Goal: Task Accomplishment & Management: Use online tool/utility

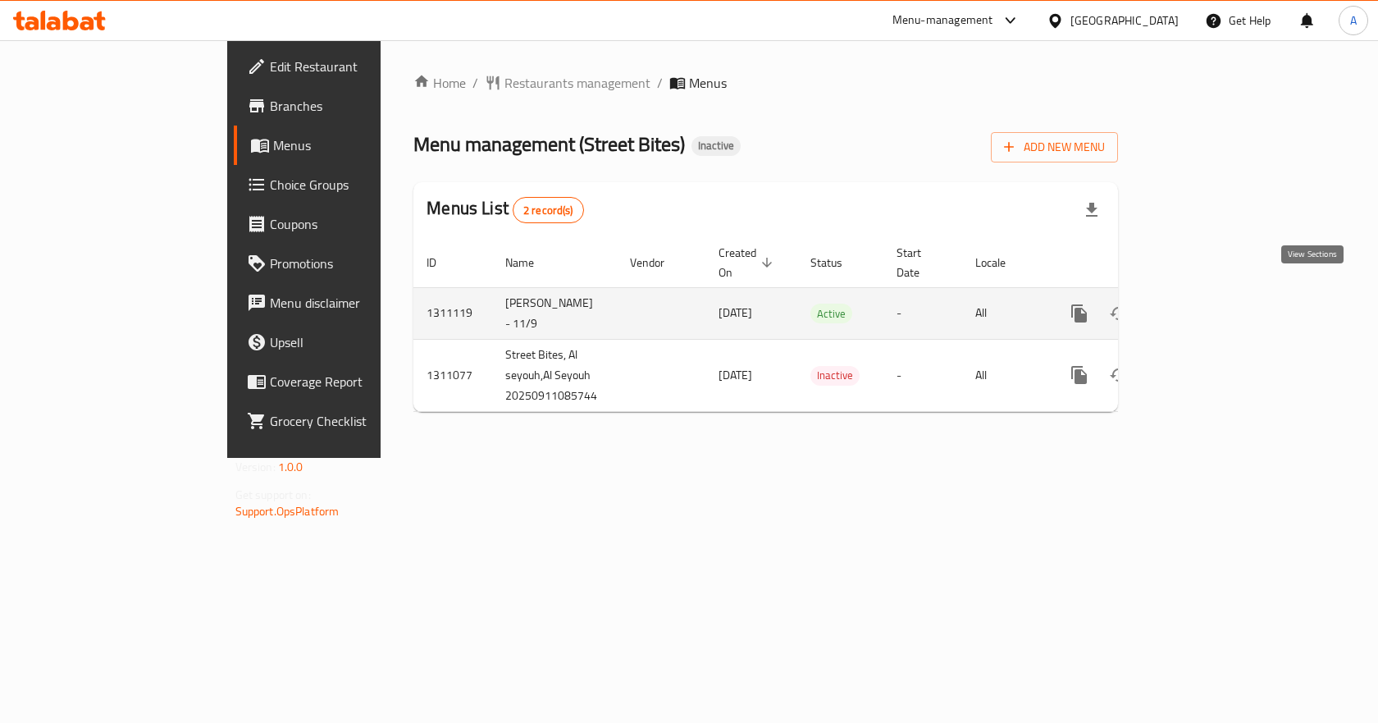
click at [1207, 303] on icon "enhanced table" at bounding box center [1198, 313] width 20 height 20
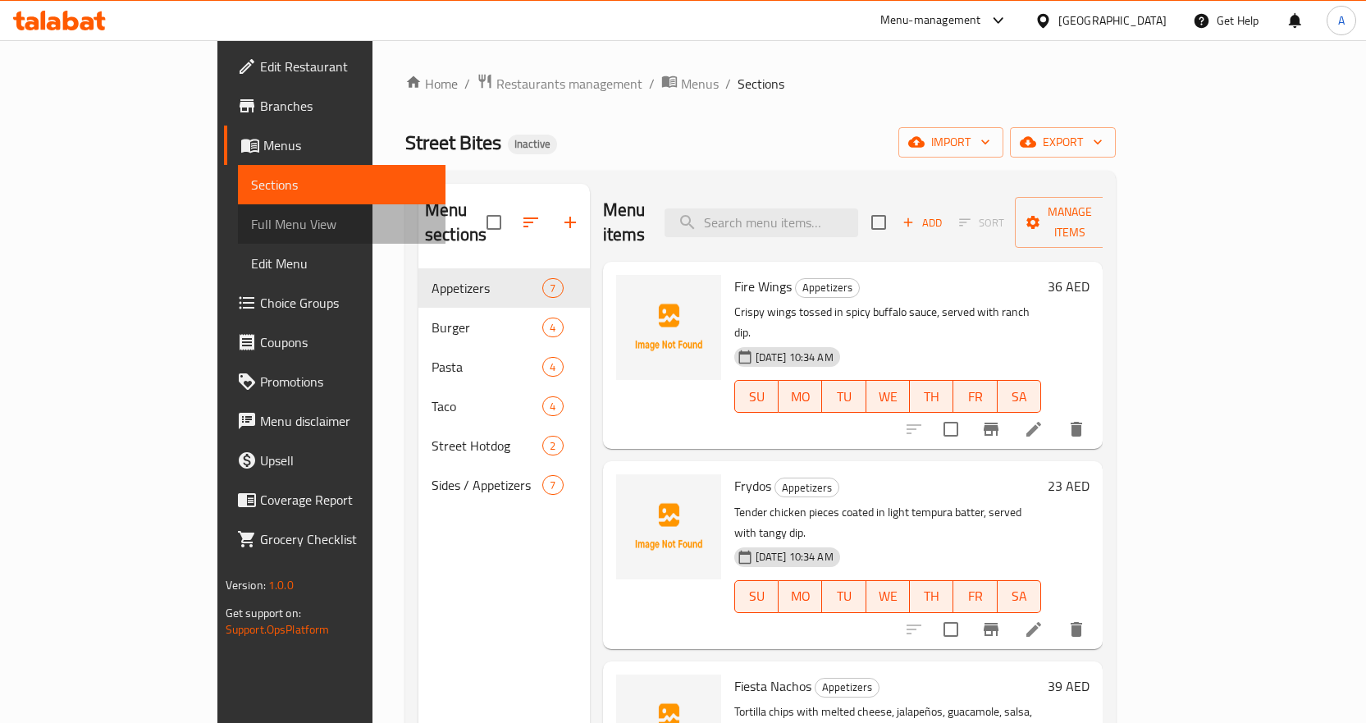
click at [251, 218] on span "Full Menu View" at bounding box center [341, 224] width 181 height 20
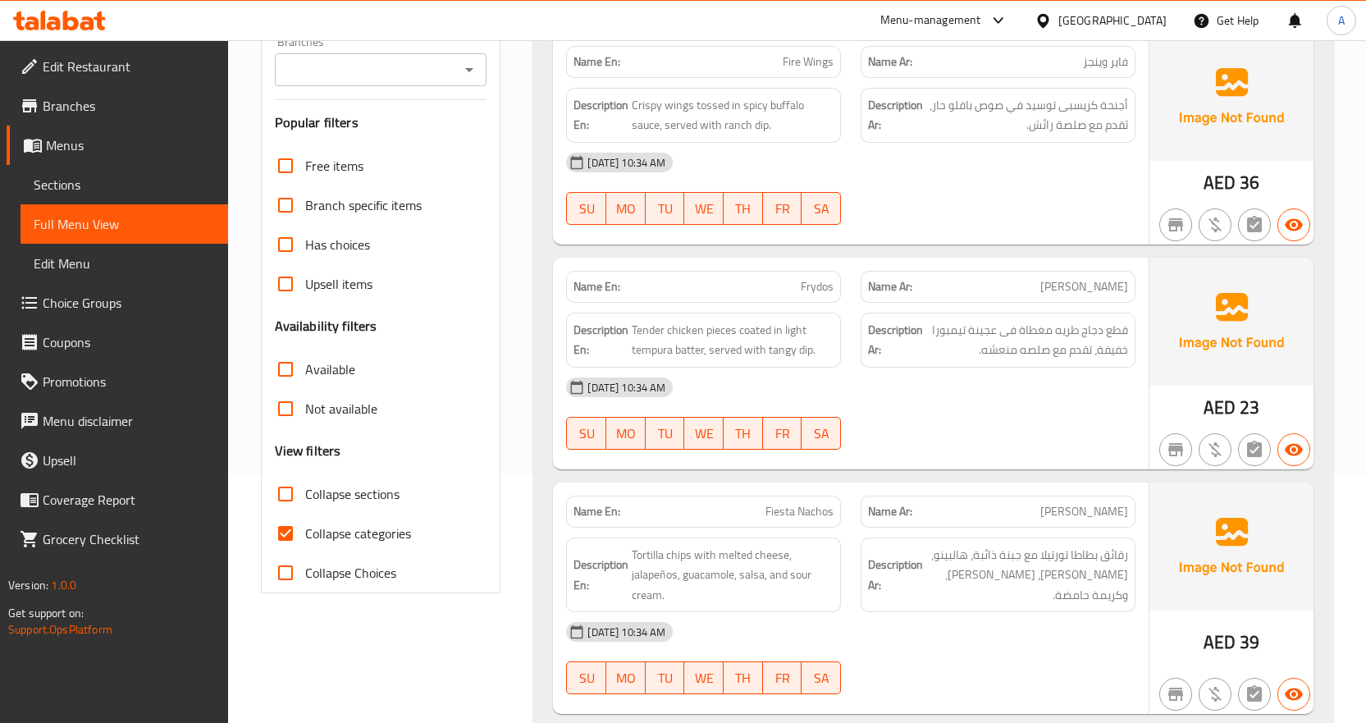
scroll to position [410, 0]
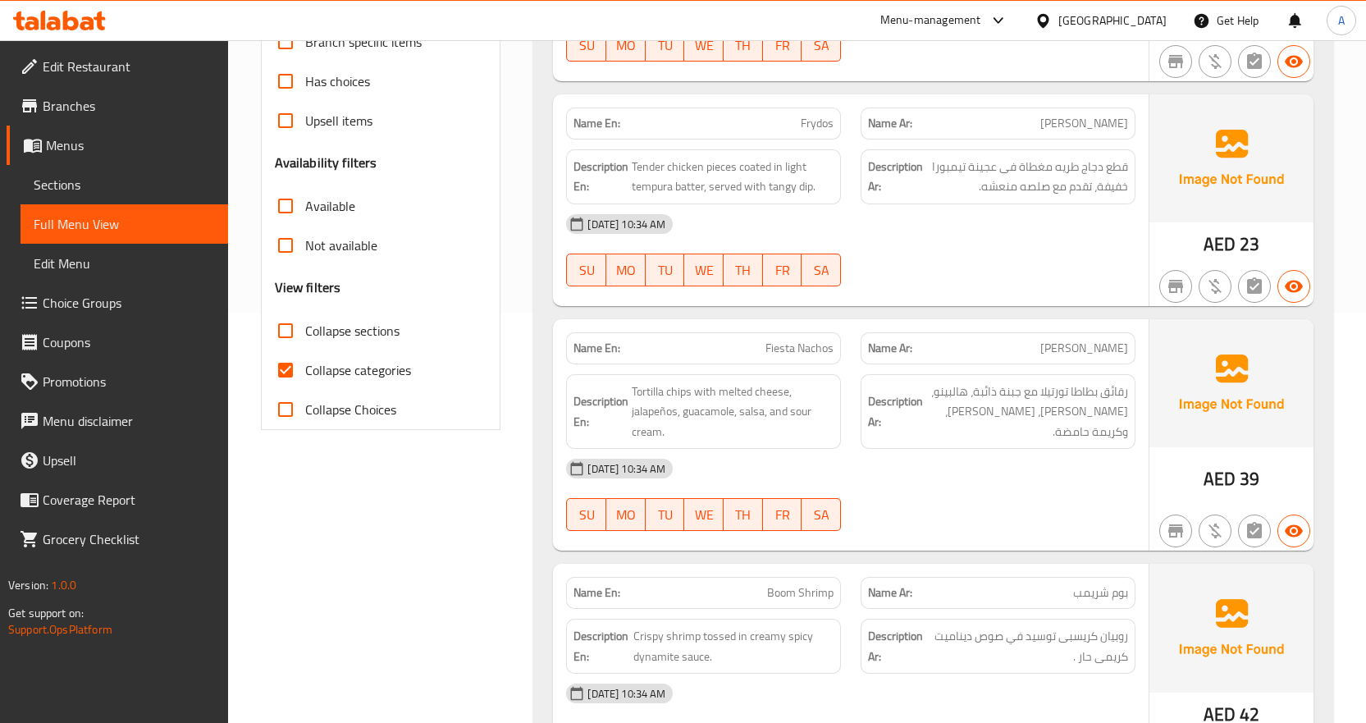
click at [329, 374] on span "Collapse categories" at bounding box center [358, 370] width 106 height 20
click at [305, 374] on input "Collapse categories" at bounding box center [285, 369] width 39 height 39
checkbox input "false"
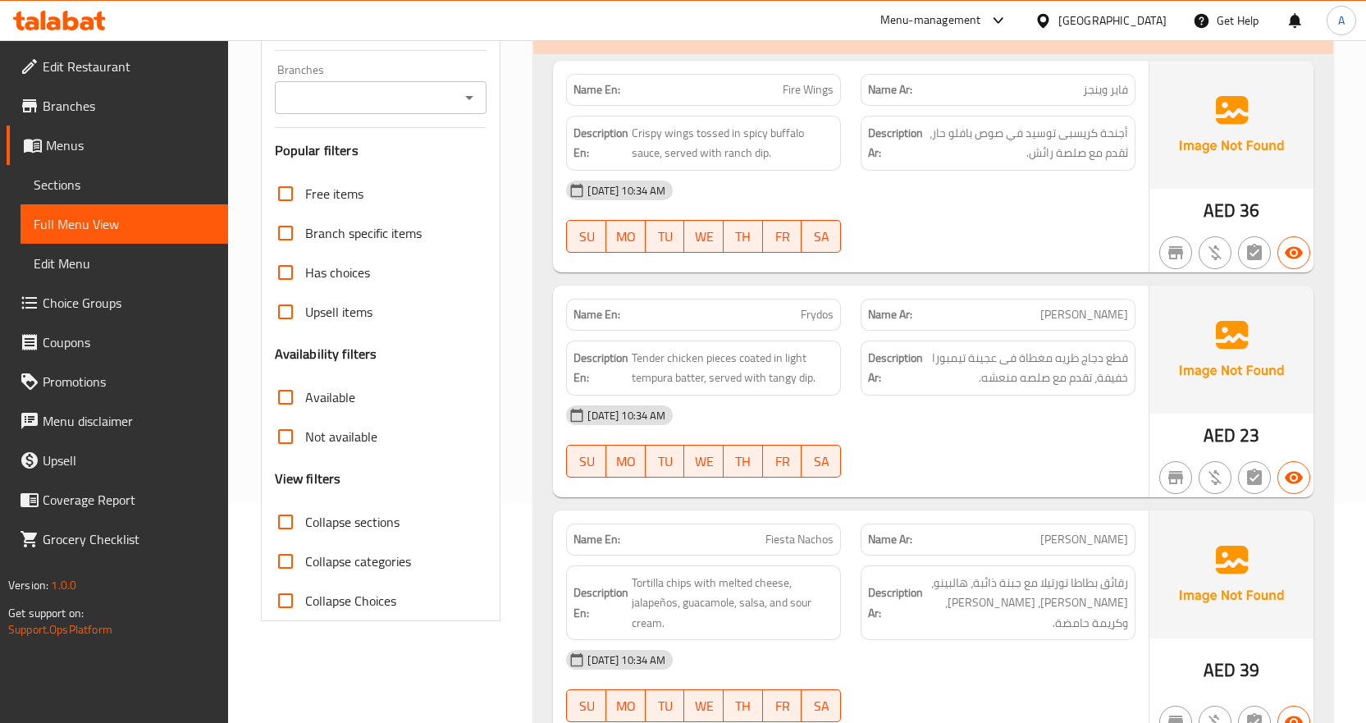
scroll to position [0, 0]
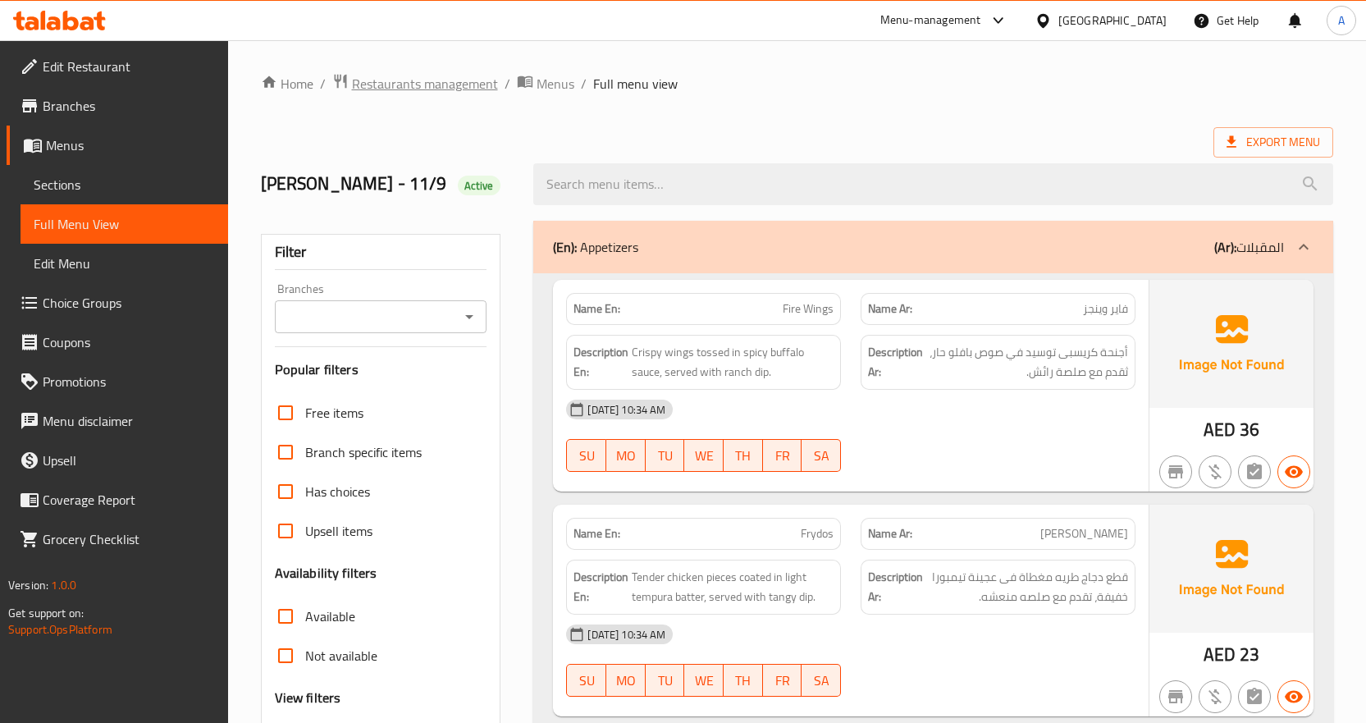
click at [433, 79] on span "Restaurants management" at bounding box center [425, 84] width 146 height 20
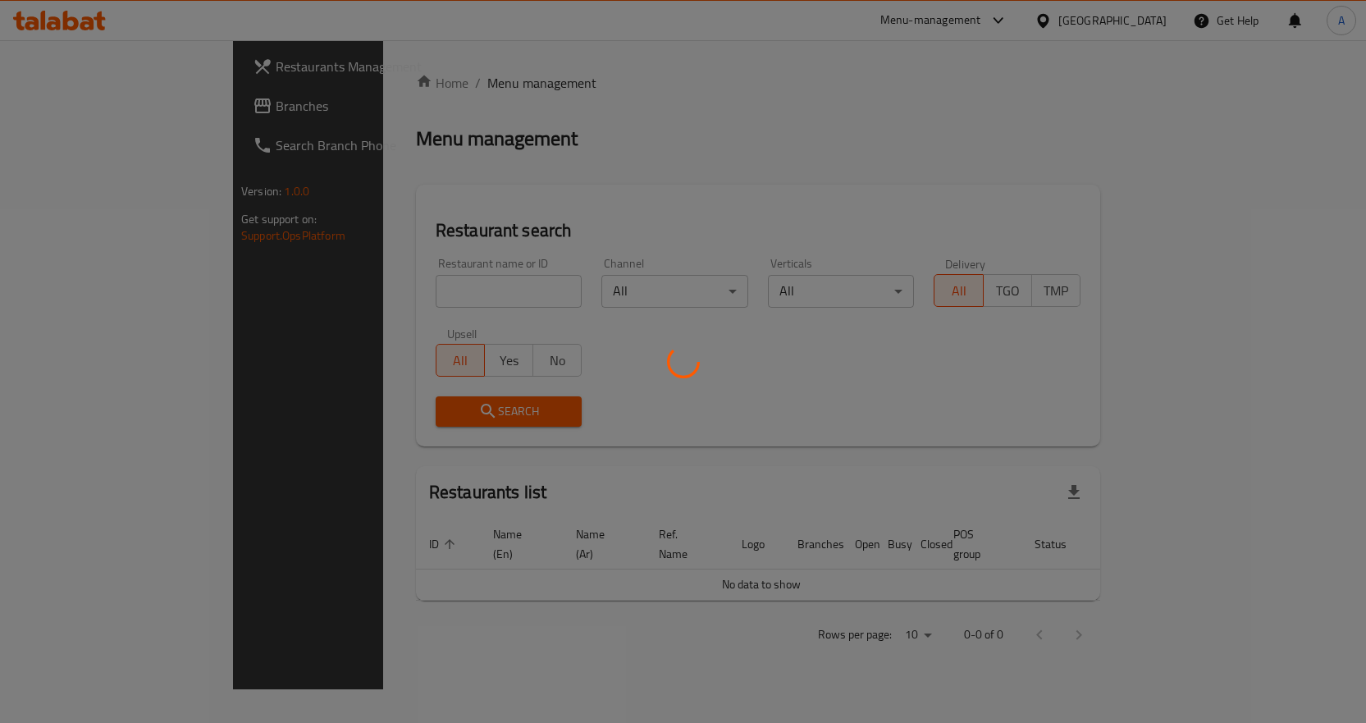
click at [132, 110] on div at bounding box center [683, 361] width 1366 height 723
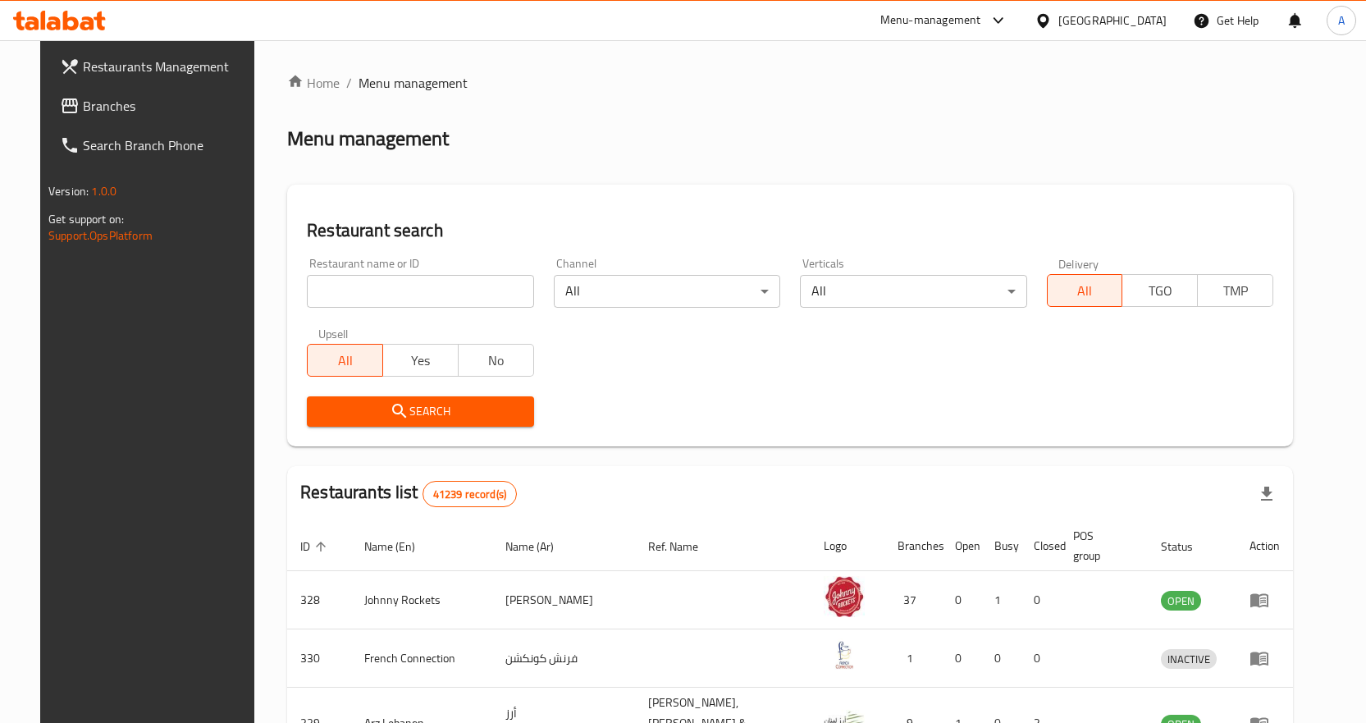
click at [132, 110] on span "Branches" at bounding box center [169, 106] width 172 height 20
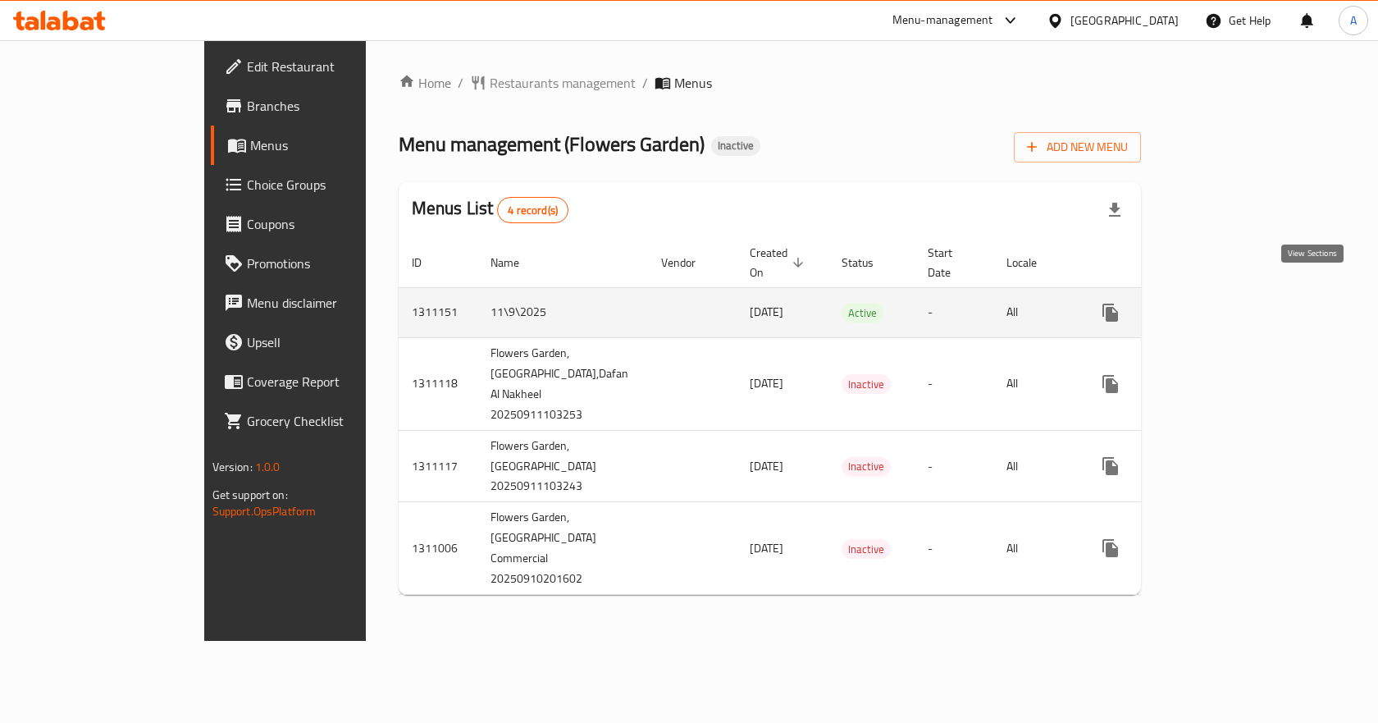
click at [1248, 306] on link "enhanced table" at bounding box center [1228, 312] width 39 height 39
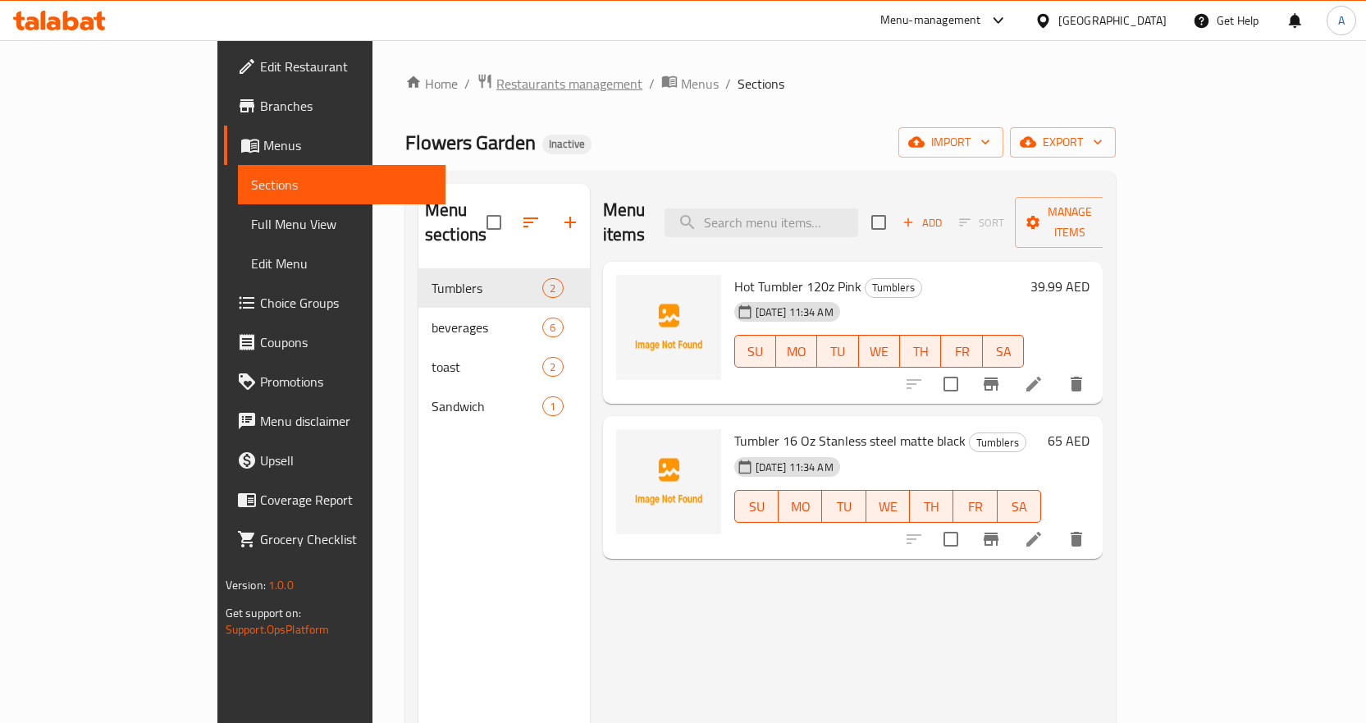
click at [496, 84] on span "Restaurants management" at bounding box center [569, 84] width 146 height 20
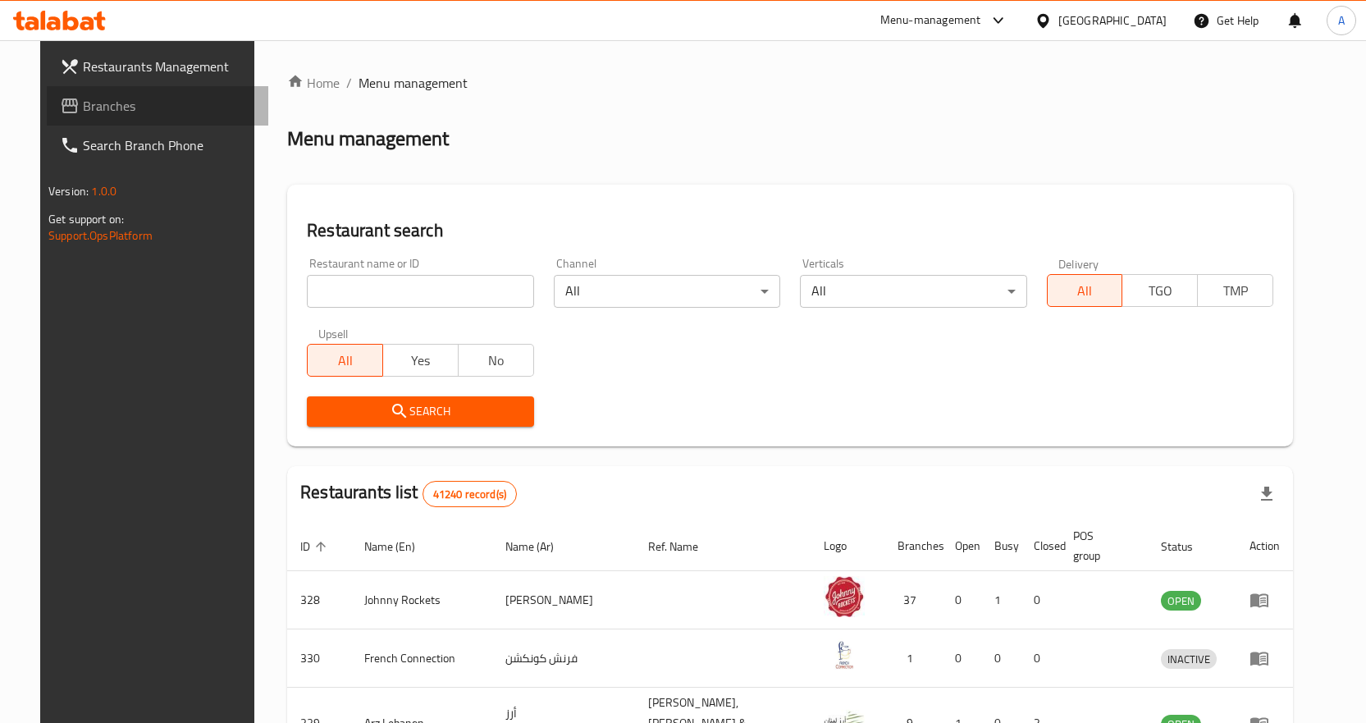
click at [117, 107] on span "Branches" at bounding box center [169, 106] width 172 height 20
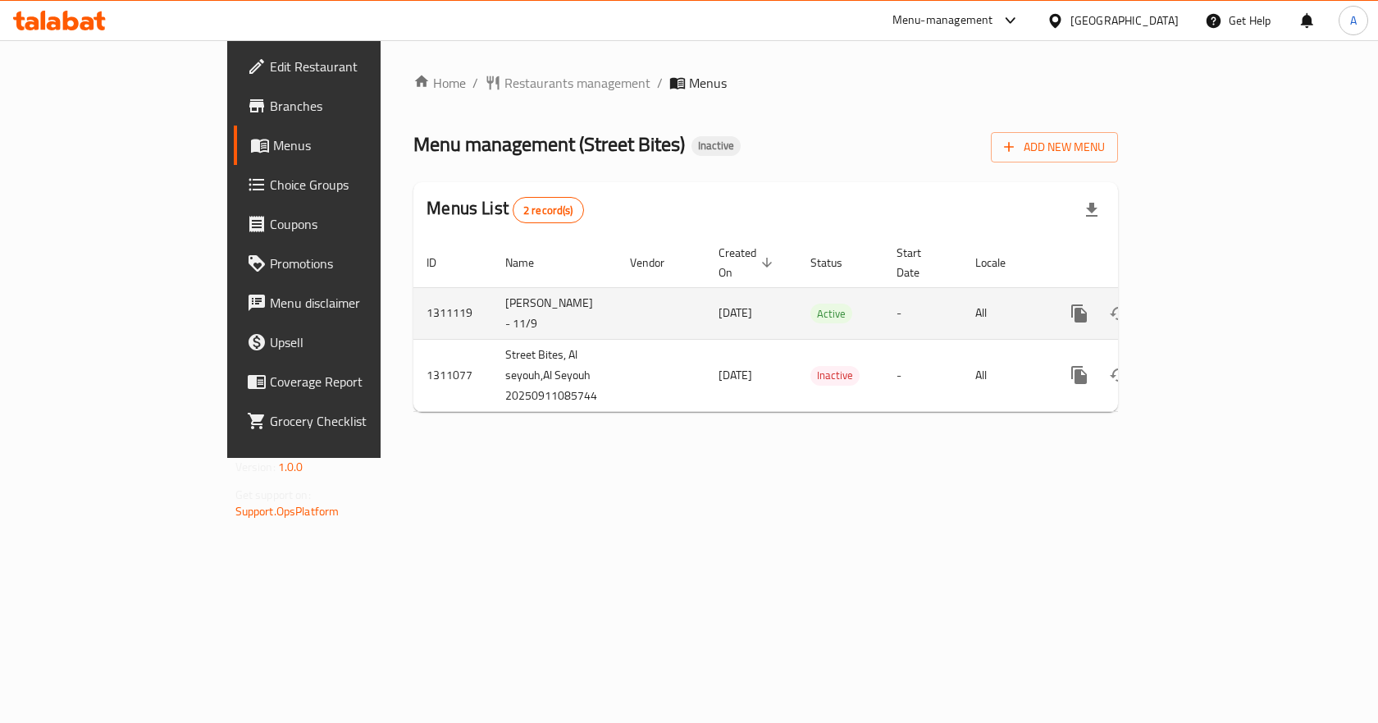
click at [1205, 306] on icon "enhanced table" at bounding box center [1197, 313] width 15 height 15
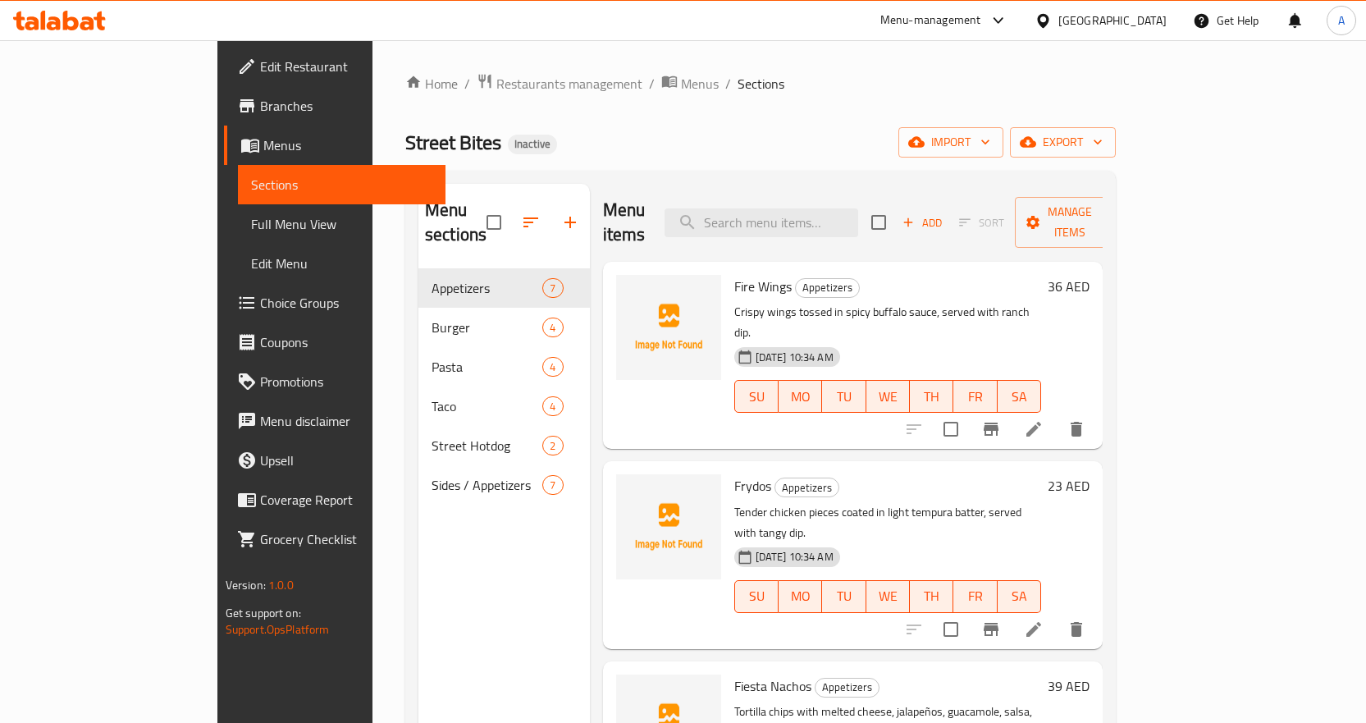
click at [238, 238] on link "Full Menu View" at bounding box center [341, 223] width 207 height 39
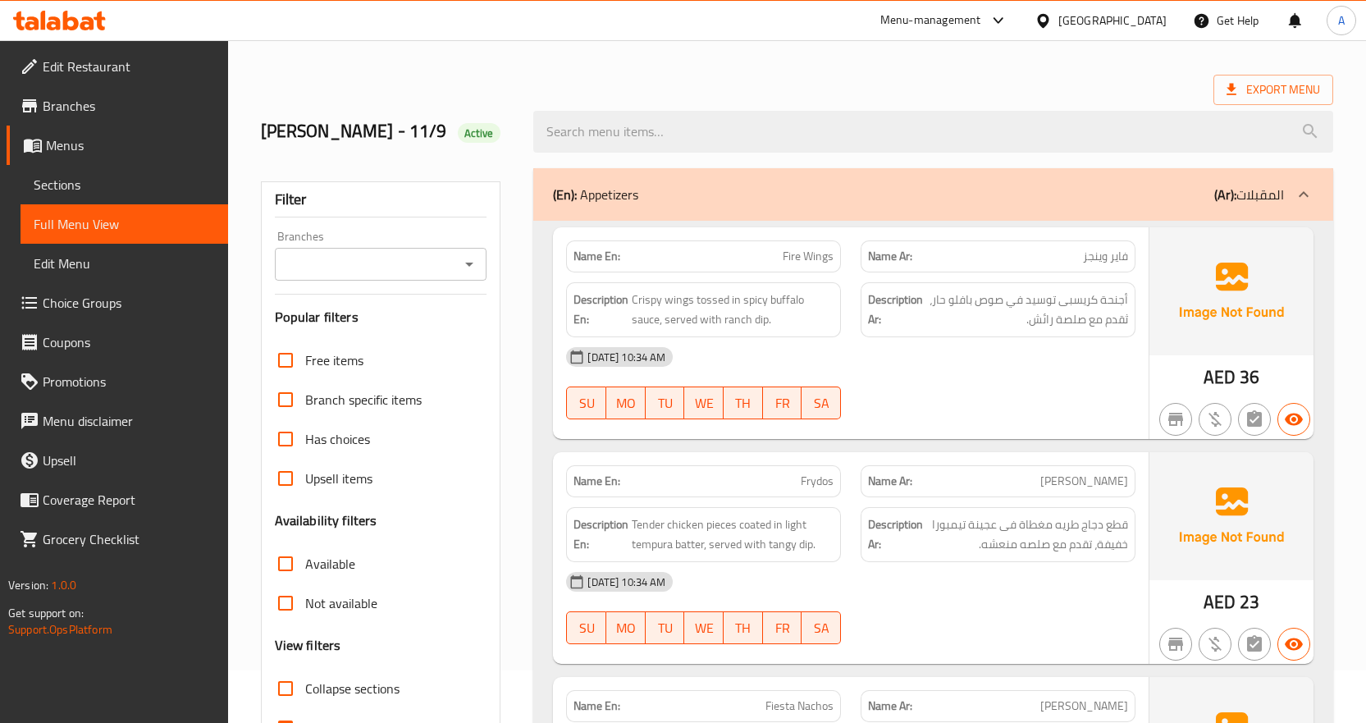
scroll to position [82, 0]
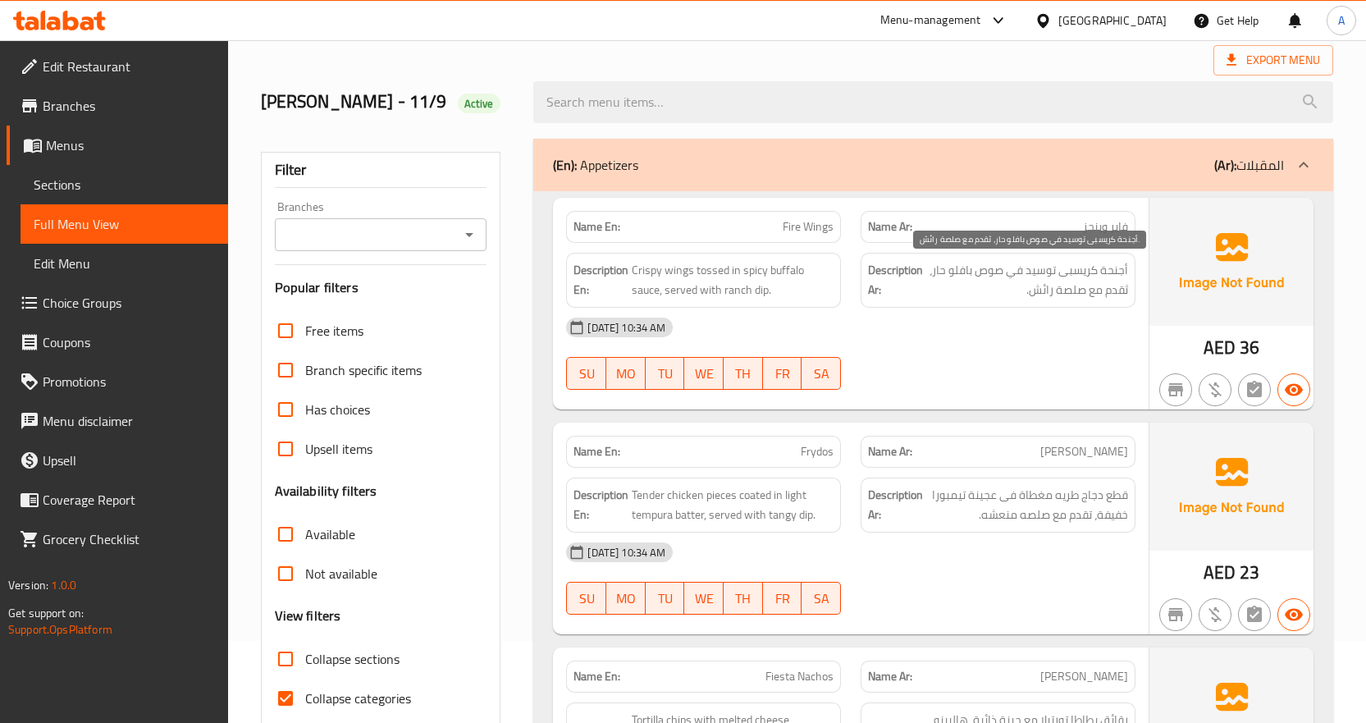
click at [1036, 296] on span "أجنحة كريسبى توسيد في صوص بافلو حار، ثقدم مع صلصة رائش." at bounding box center [1027, 280] width 202 height 40
copy span "رائش"
click at [1020, 337] on div "[DATE] 10:34 AM" at bounding box center [850, 327] width 589 height 39
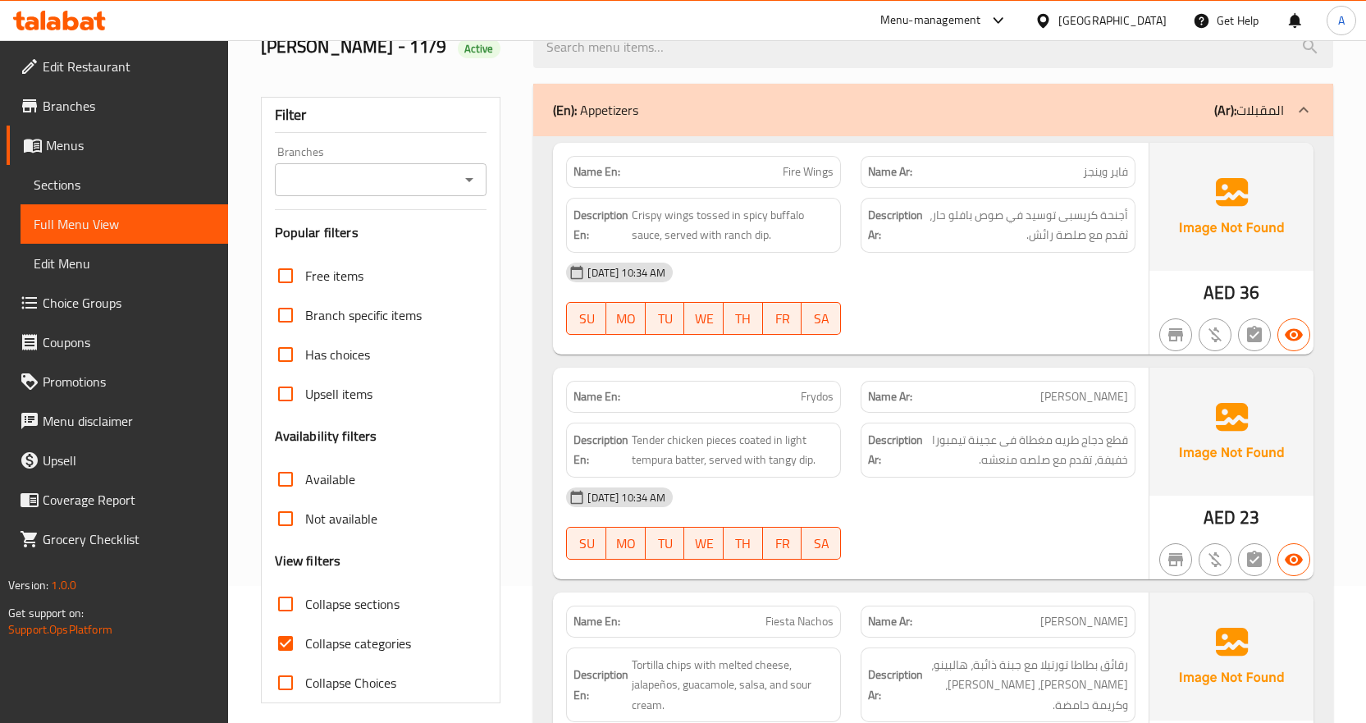
scroll to position [164, 0]
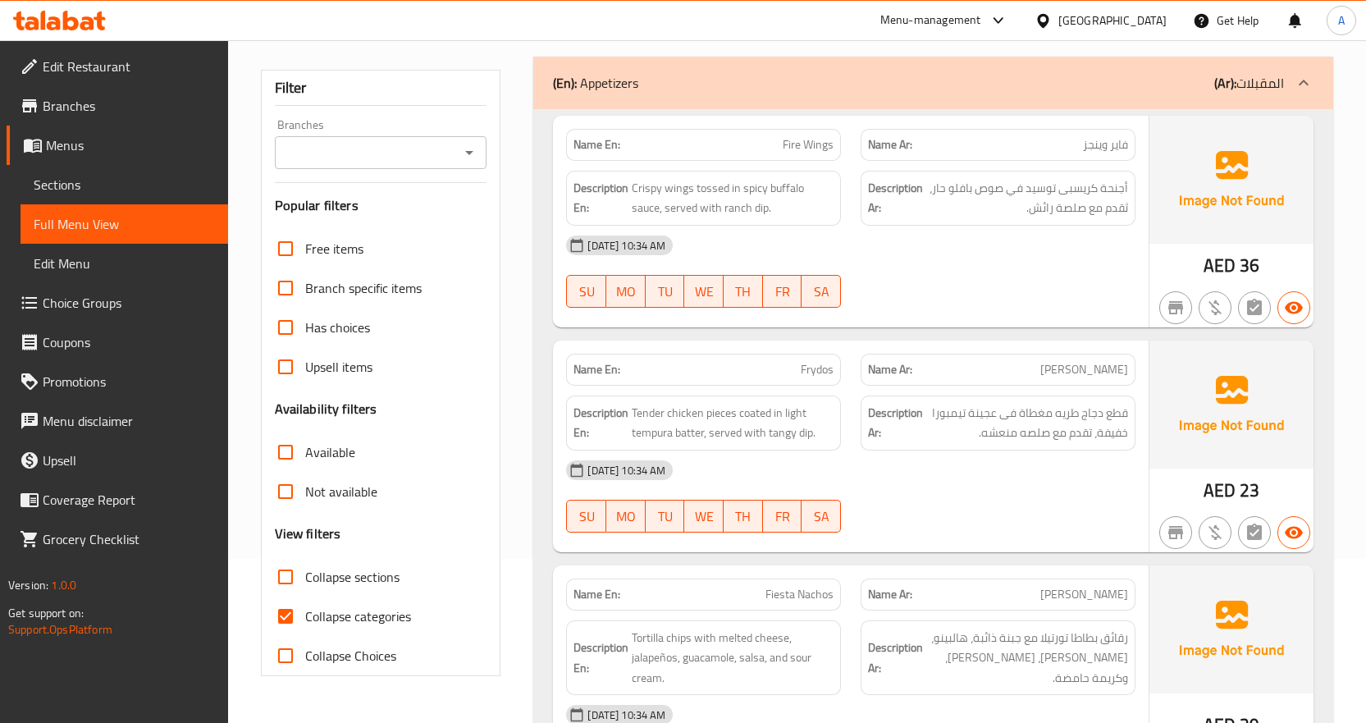
click at [340, 620] on span "Collapse categories" at bounding box center [358, 616] width 106 height 20
click at [305, 620] on input "Collapse categories" at bounding box center [285, 615] width 39 height 39
checkbox input "false"
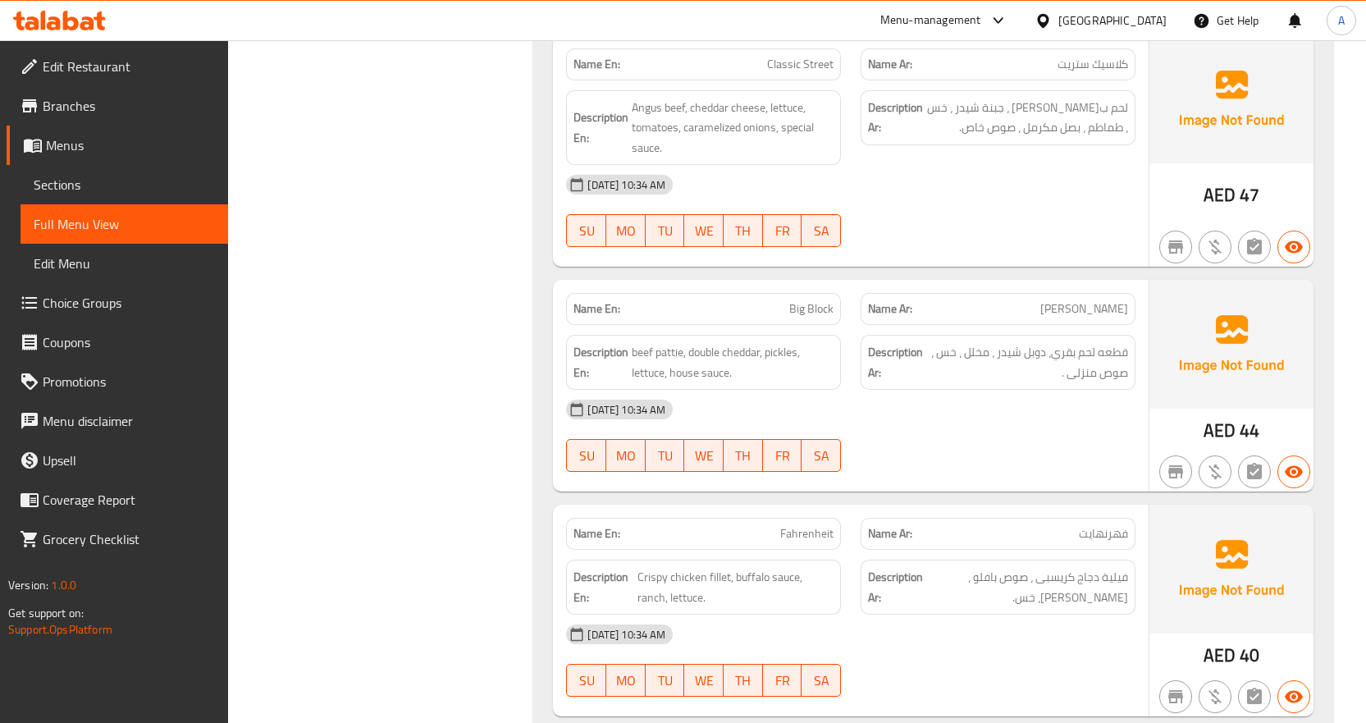
scroll to position [1968, 0]
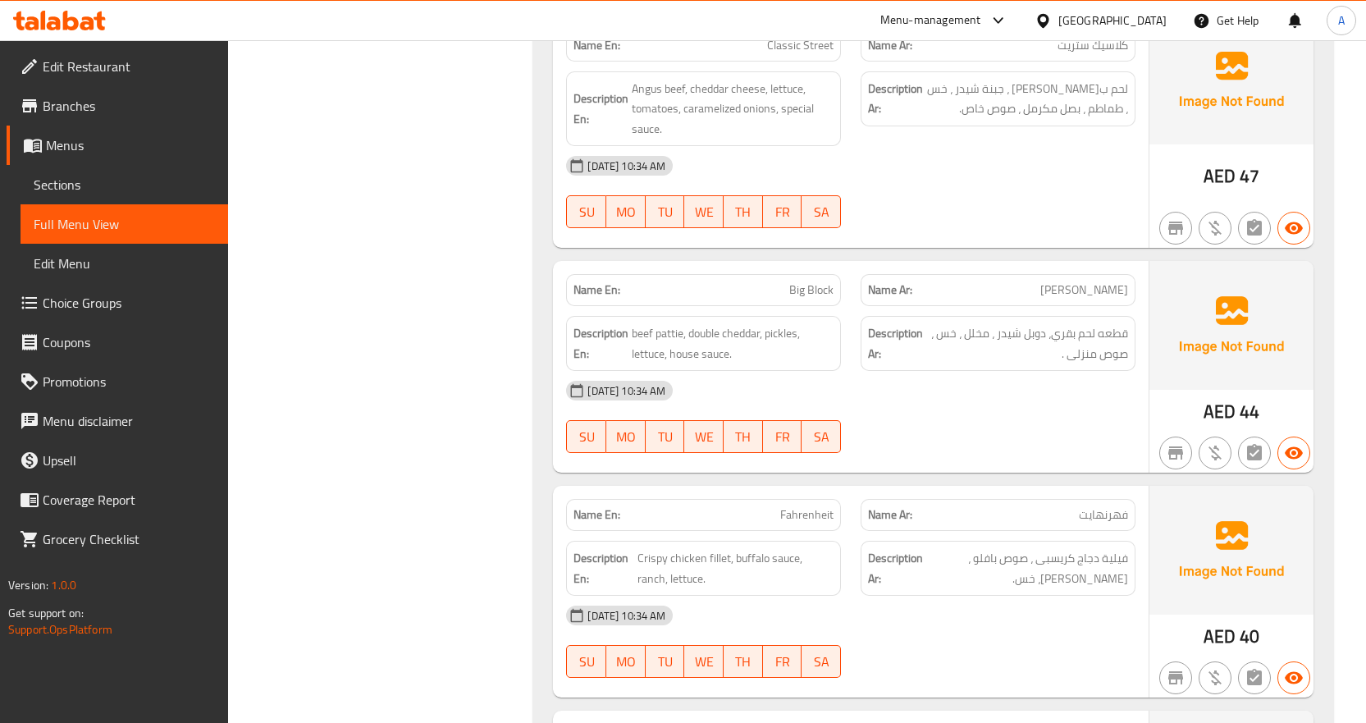
click at [1022, 396] on div "11-09-2025 10:34 AM" at bounding box center [850, 390] width 589 height 39
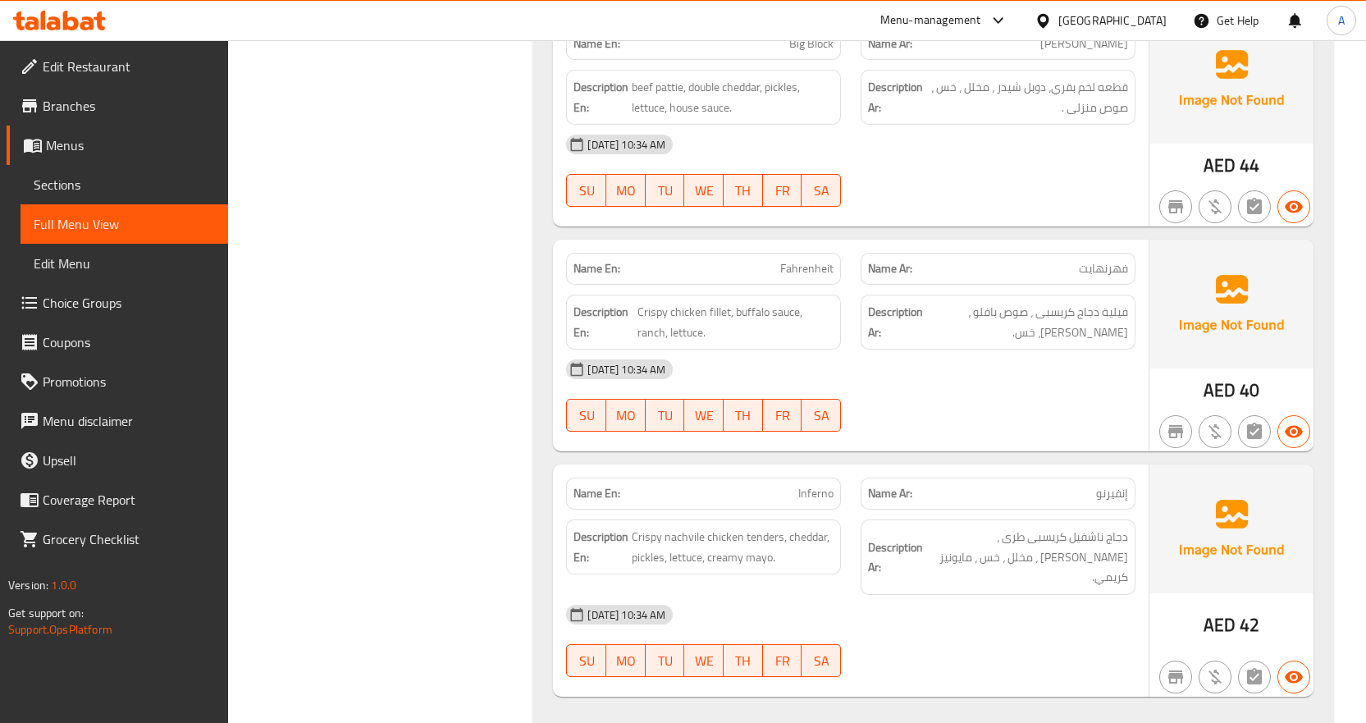
click at [1025, 394] on div "11-09-2025 10:34 AM SU MO TU WE TH FR SA" at bounding box center [850, 395] width 589 height 92
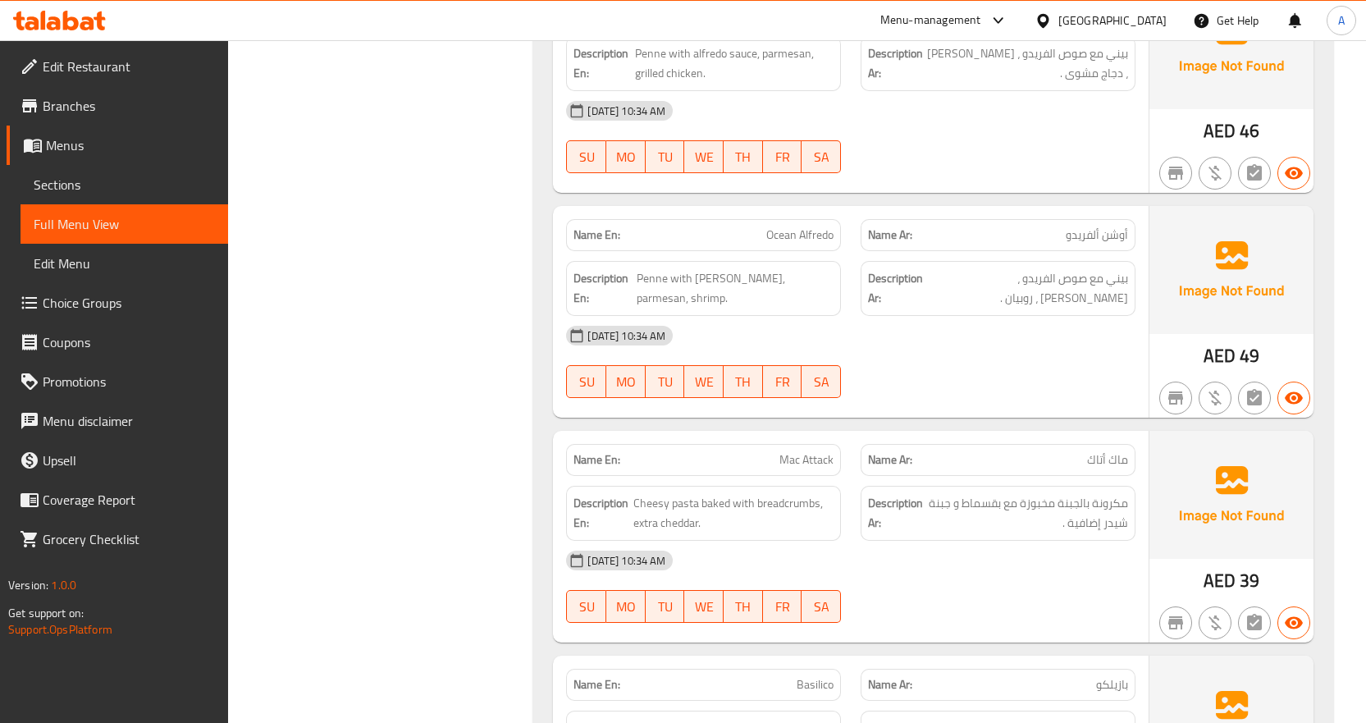
scroll to position [3116, 0]
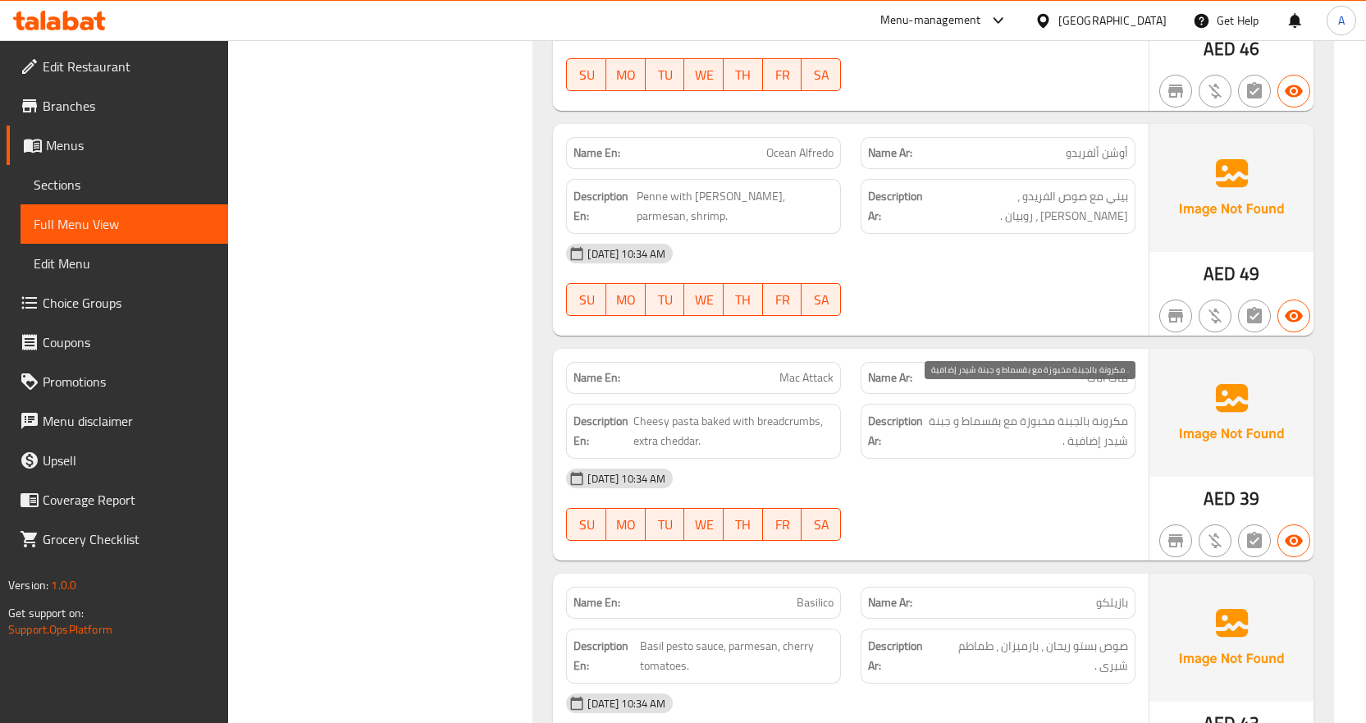
click at [995, 411] on span "مكرونة بالجبنة مخبوزة مع بقسماط و جبنة شيدر إضافية ." at bounding box center [1027, 431] width 202 height 40
click at [1024, 487] on div "11-09-2025 10:34 AM SU MO TU WE TH FR SA" at bounding box center [850, 504] width 589 height 92
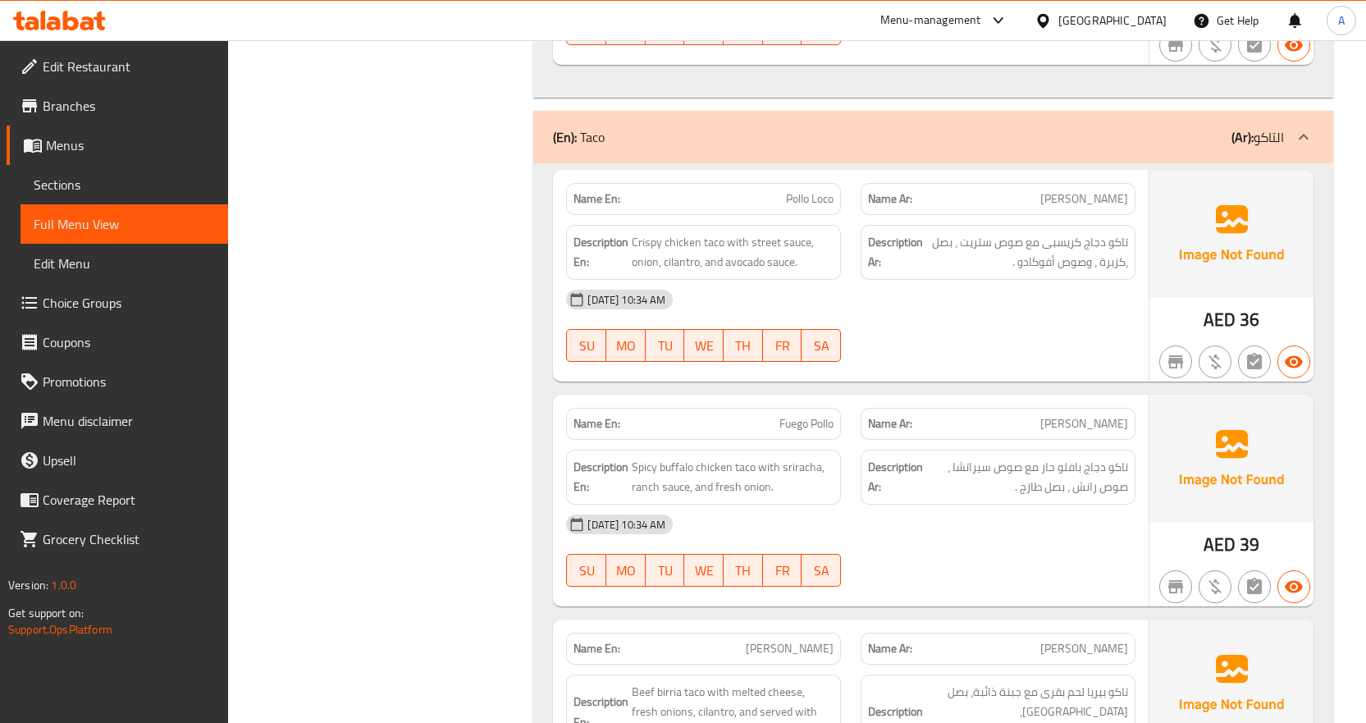
scroll to position [3855, 0]
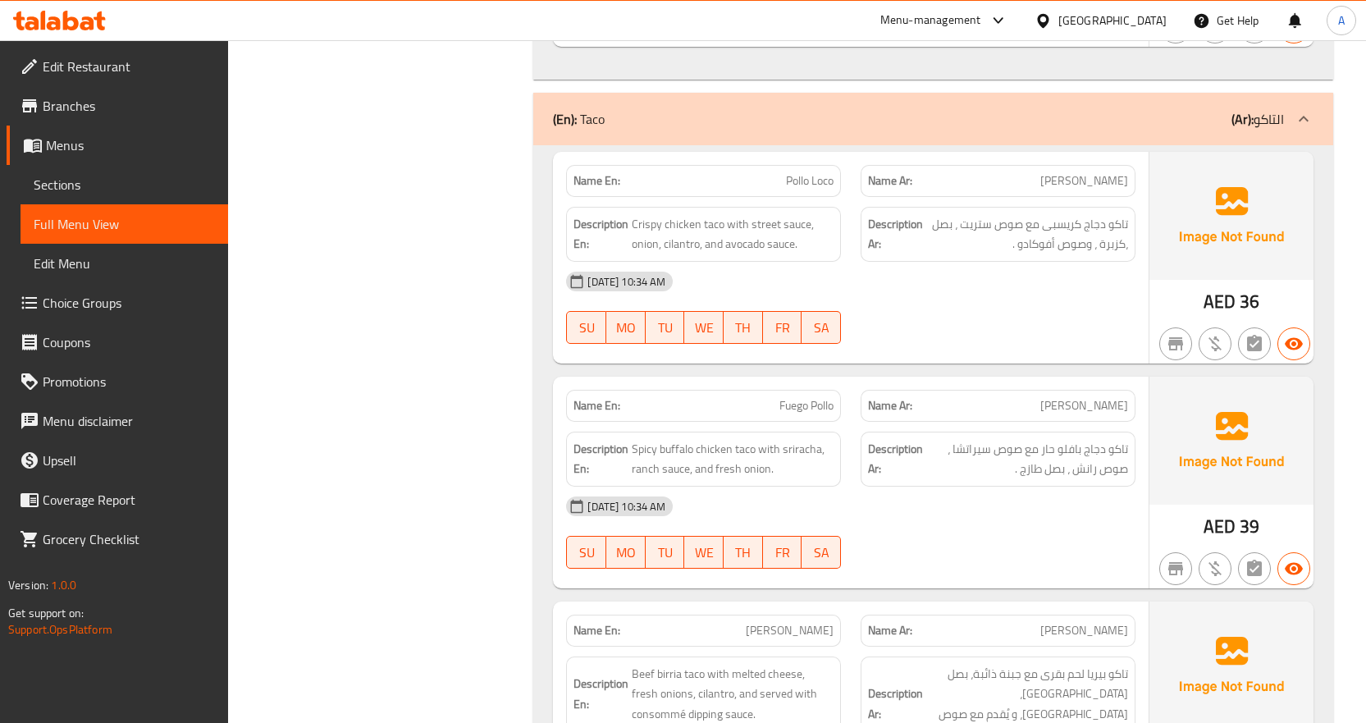
click at [1064, 518] on div "11-09-2025 10:34 AM SU MO TU WE TH FR SA" at bounding box center [850, 532] width 589 height 92
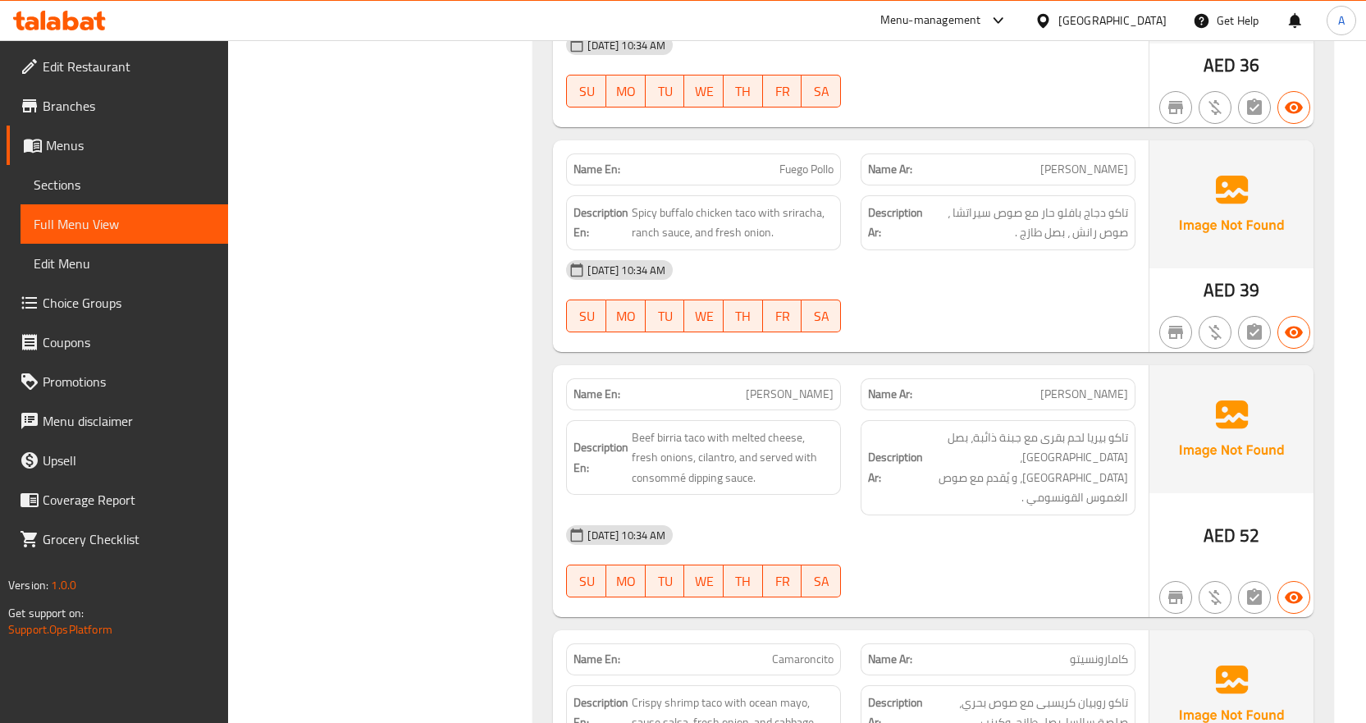
scroll to position [4101, 0]
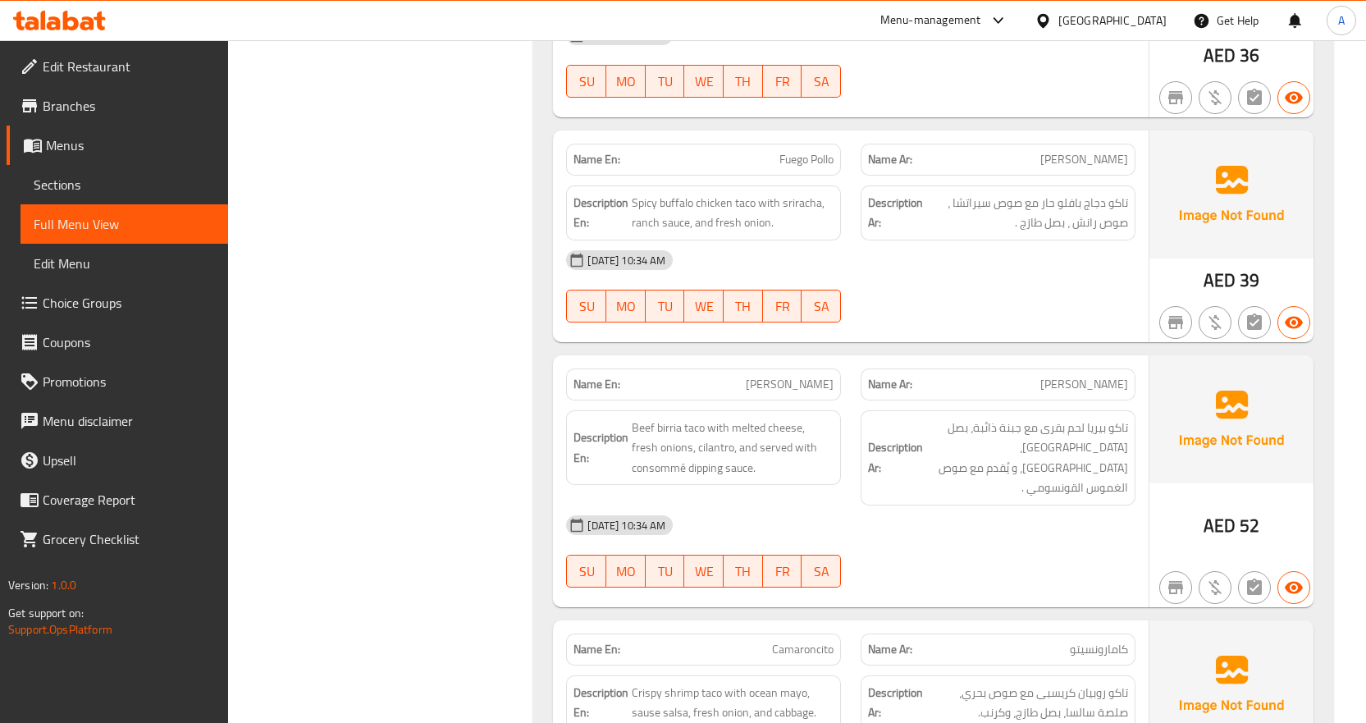
click at [653, 449] on span "Beef birria taco with melted cheese, fresh onions, cilantro, and served with co…" at bounding box center [732, 447] width 202 height 61
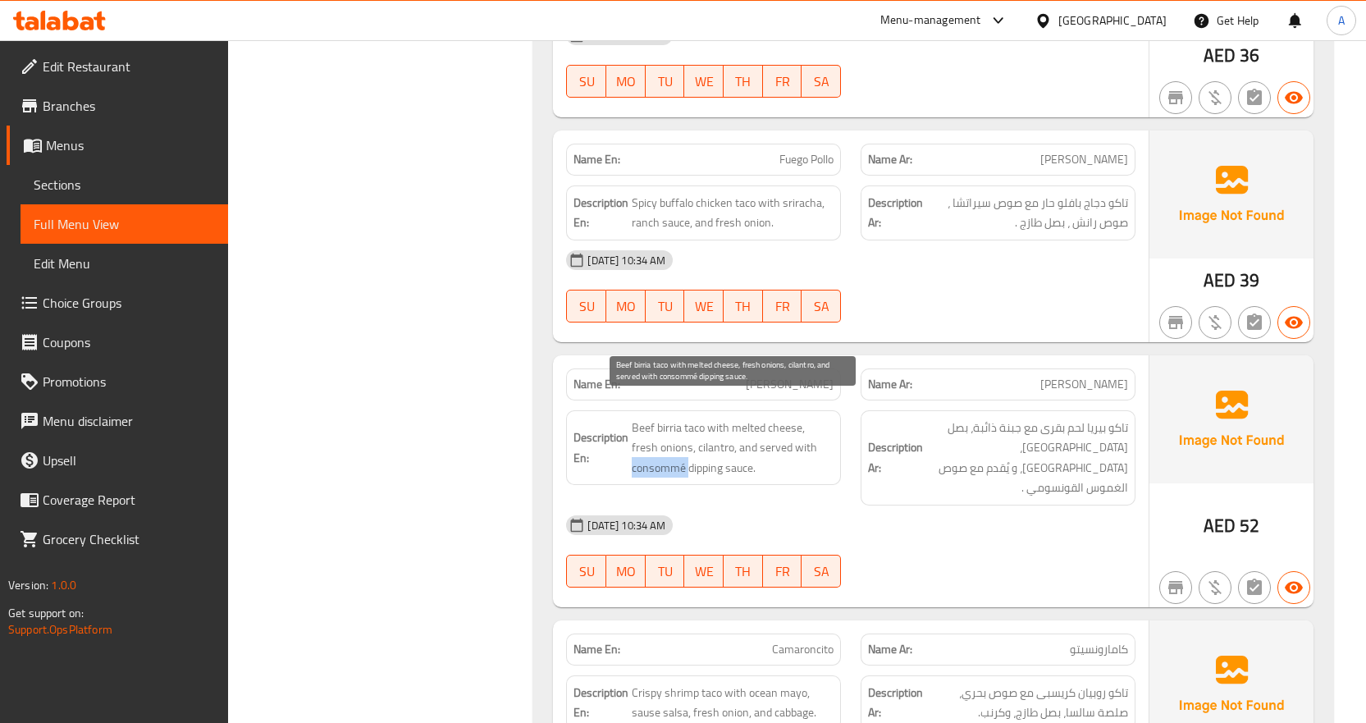
click at [653, 449] on span "Beef birria taco with melted cheese, fresh onions, cilantro, and served with co…" at bounding box center [732, 447] width 202 height 61
copy span "consommé"
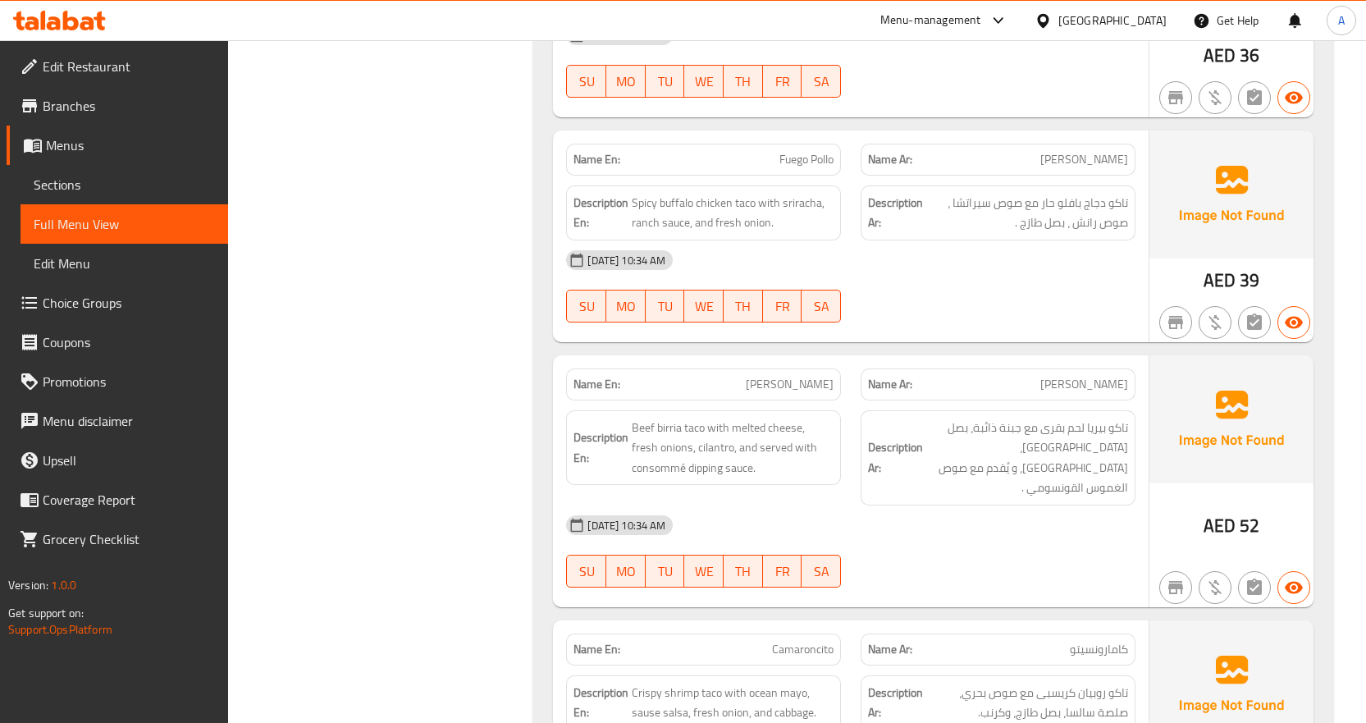
click at [1069, 505] on div "11-09-2025 10:34 AM" at bounding box center [850, 524] width 589 height 39
click at [649, 455] on span "Beef birria taco with melted cheese, fresh onions, cilantro, and served with co…" at bounding box center [732, 447] width 202 height 61
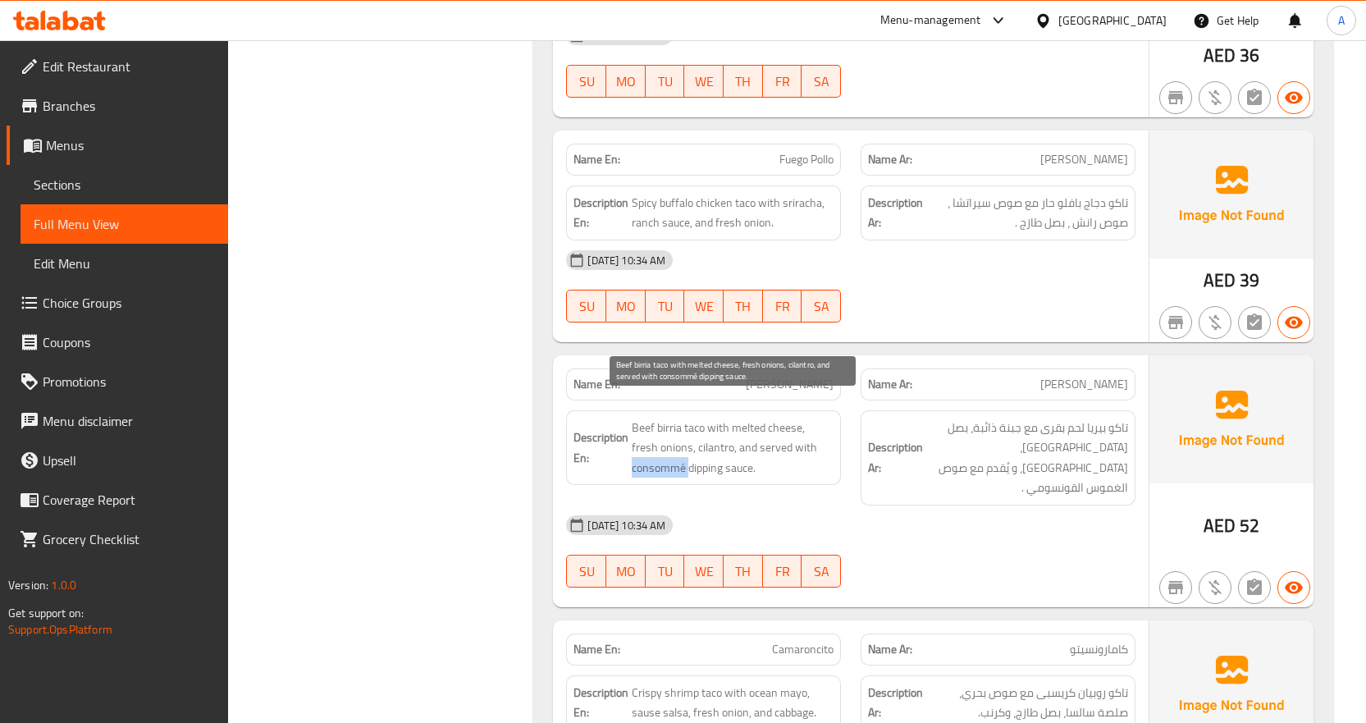
click at [649, 455] on span "Beef birria taco with melted cheese, fresh onions, cilantro, and served with co…" at bounding box center [732, 447] width 202 height 61
copy span "consommé"
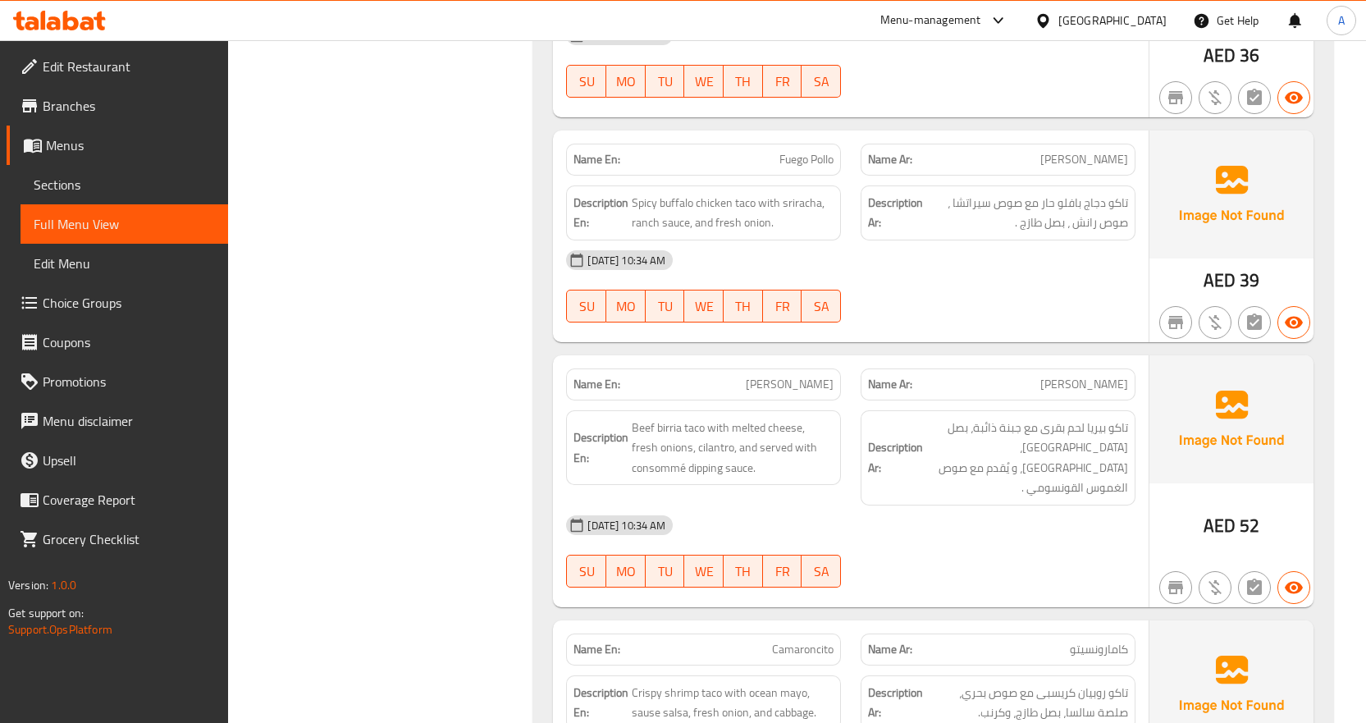
click at [975, 505] on div "11-09-2025 10:34 AM" at bounding box center [850, 524] width 589 height 39
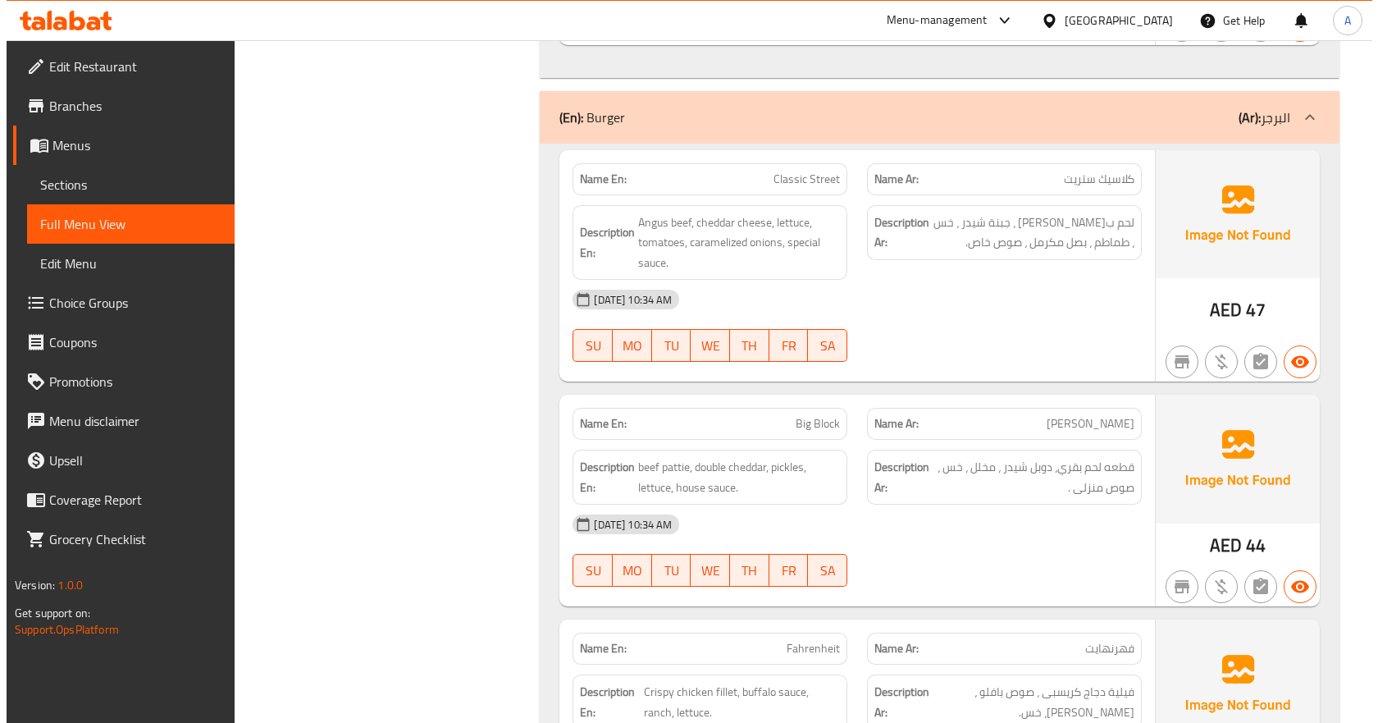
scroll to position [0, 0]
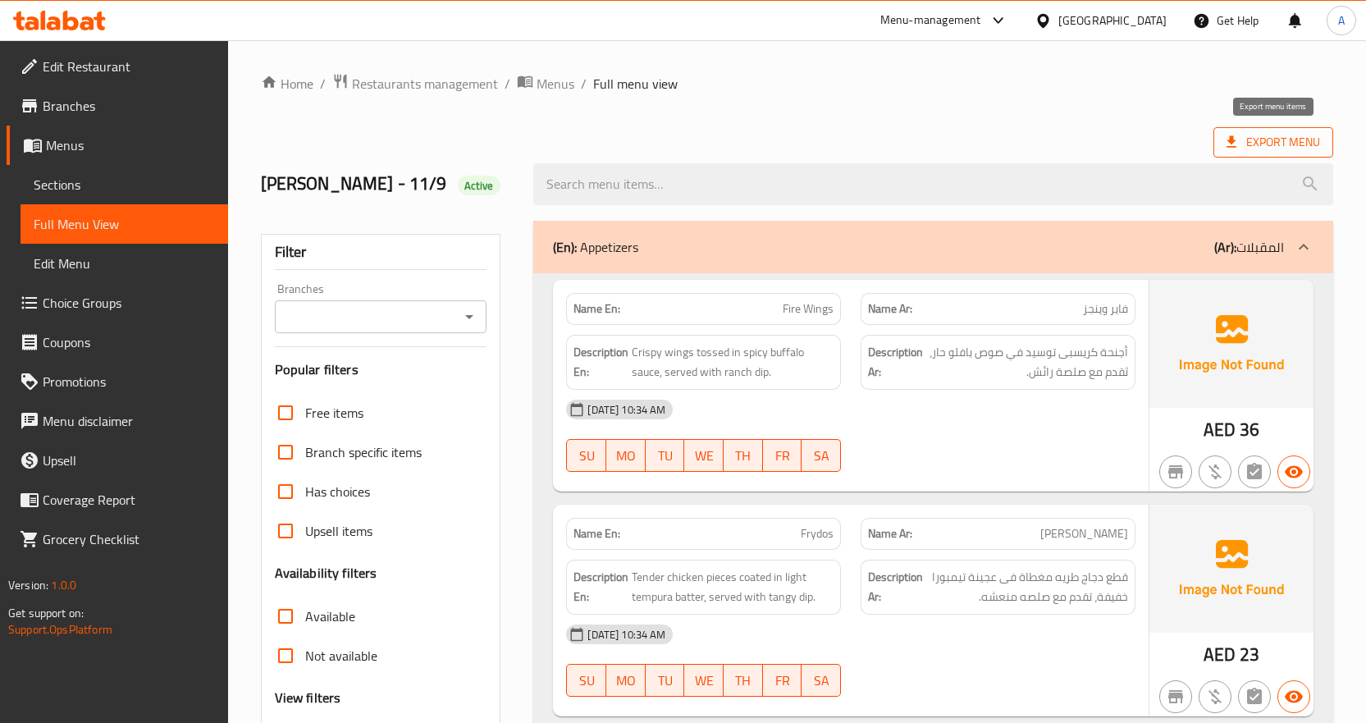
click at [1265, 154] on span "Export Menu" at bounding box center [1273, 142] width 120 height 30
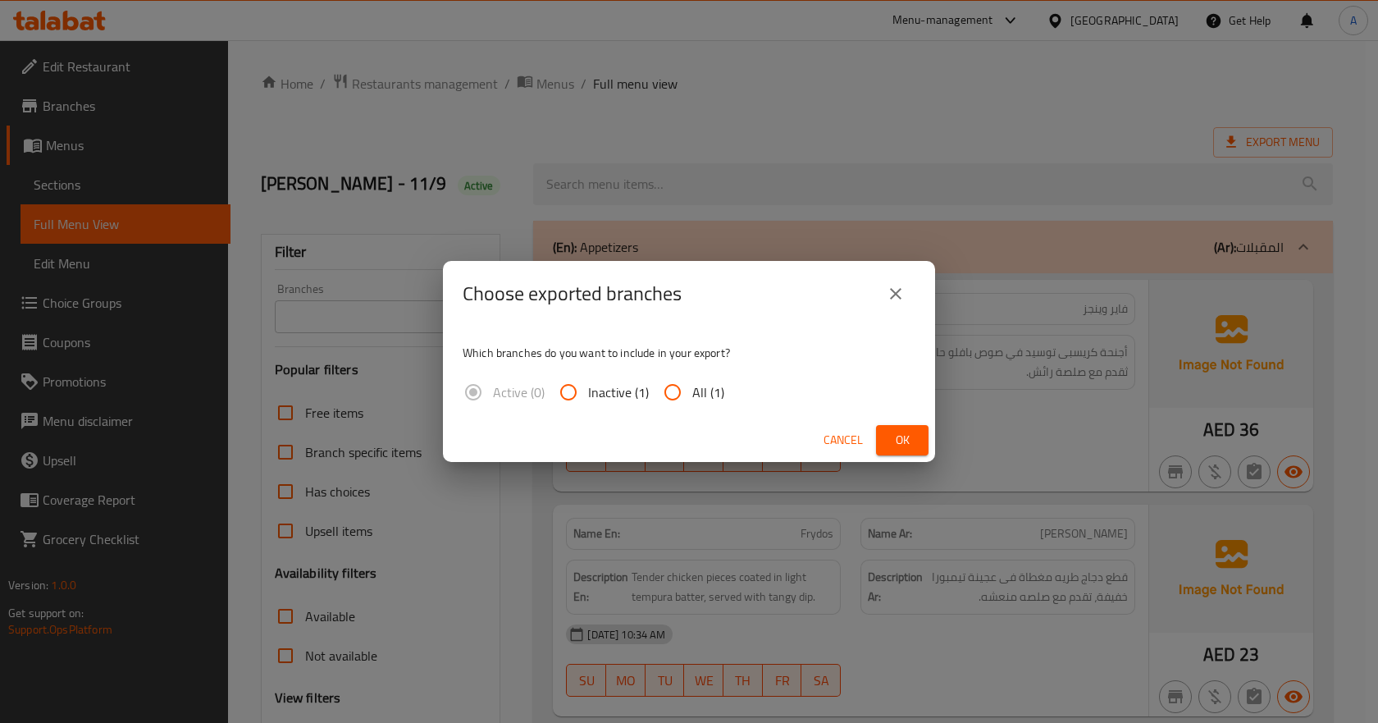
click at [682, 392] on input "All (1)" at bounding box center [672, 391] width 39 height 39
radio input "true"
click at [896, 440] on span "Ok" at bounding box center [902, 440] width 26 height 21
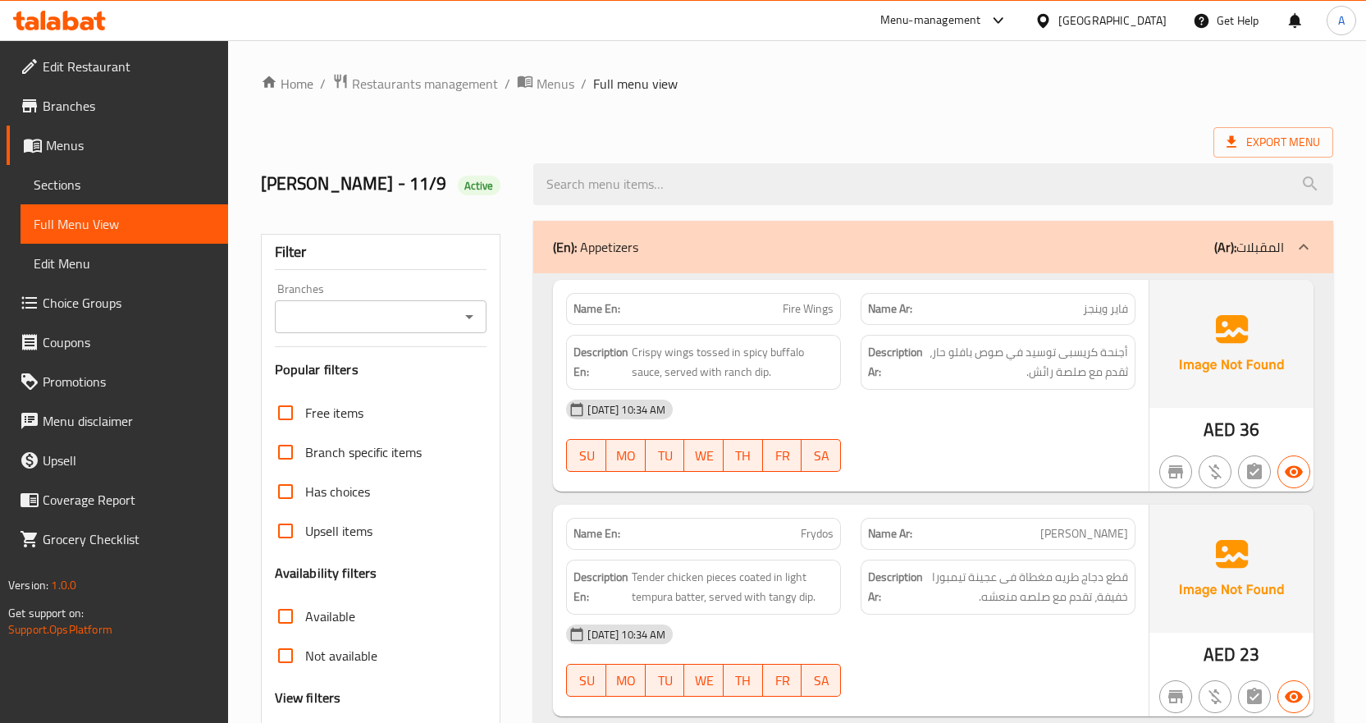
click at [127, 96] on span "Branches" at bounding box center [129, 106] width 172 height 20
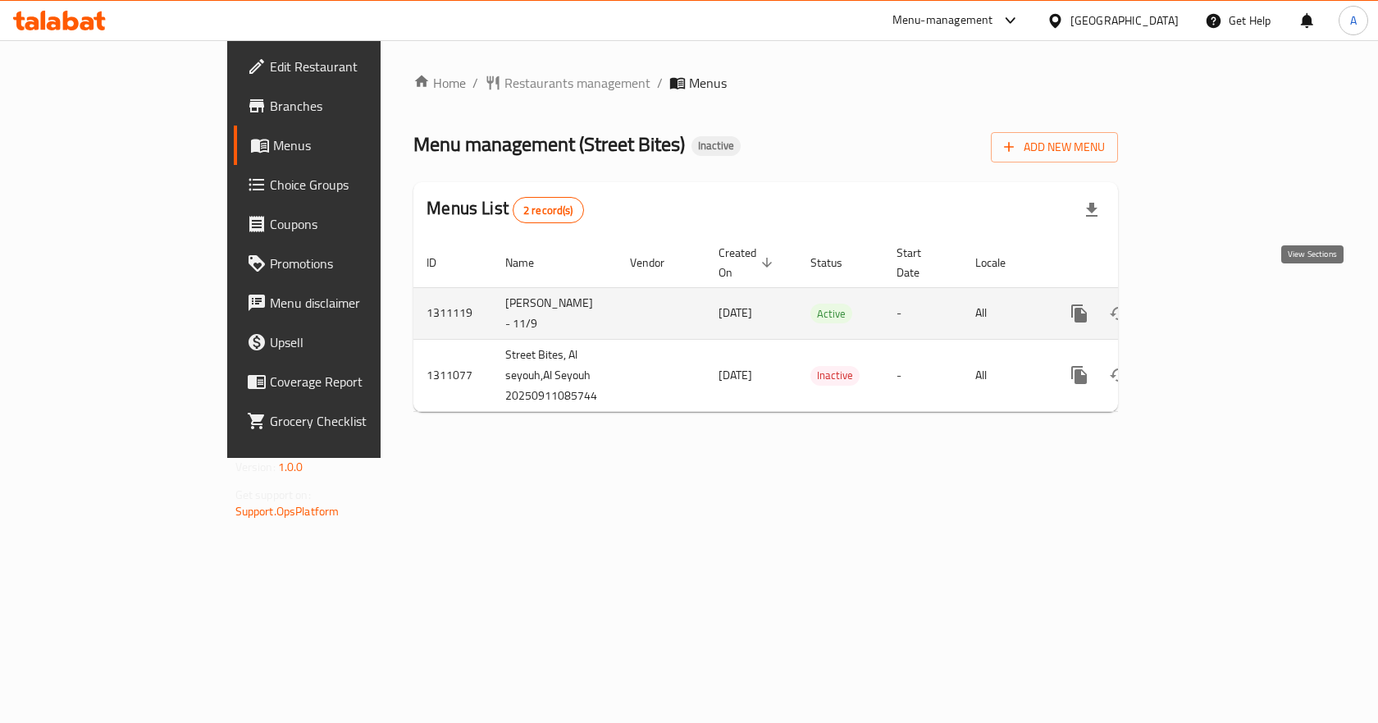
click at [1207, 303] on icon "enhanced table" at bounding box center [1198, 313] width 20 height 20
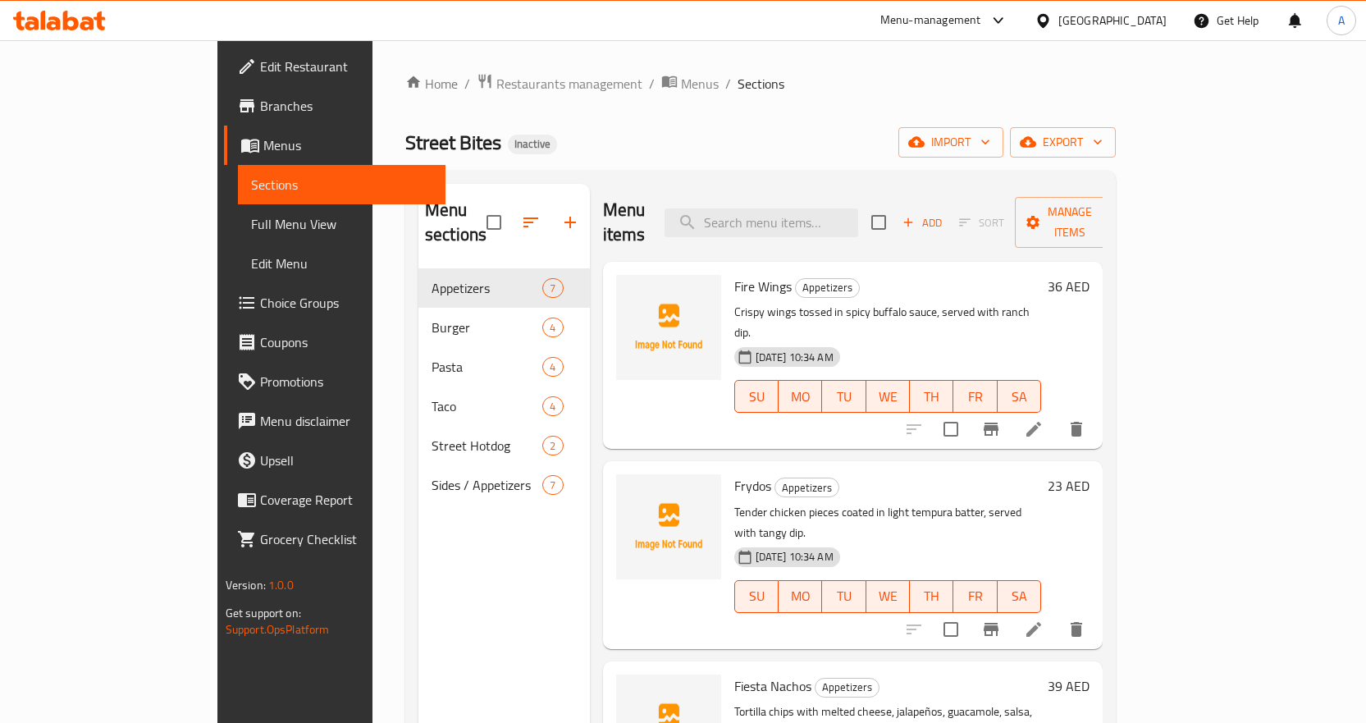
click at [251, 216] on span "Full Menu View" at bounding box center [341, 224] width 181 height 20
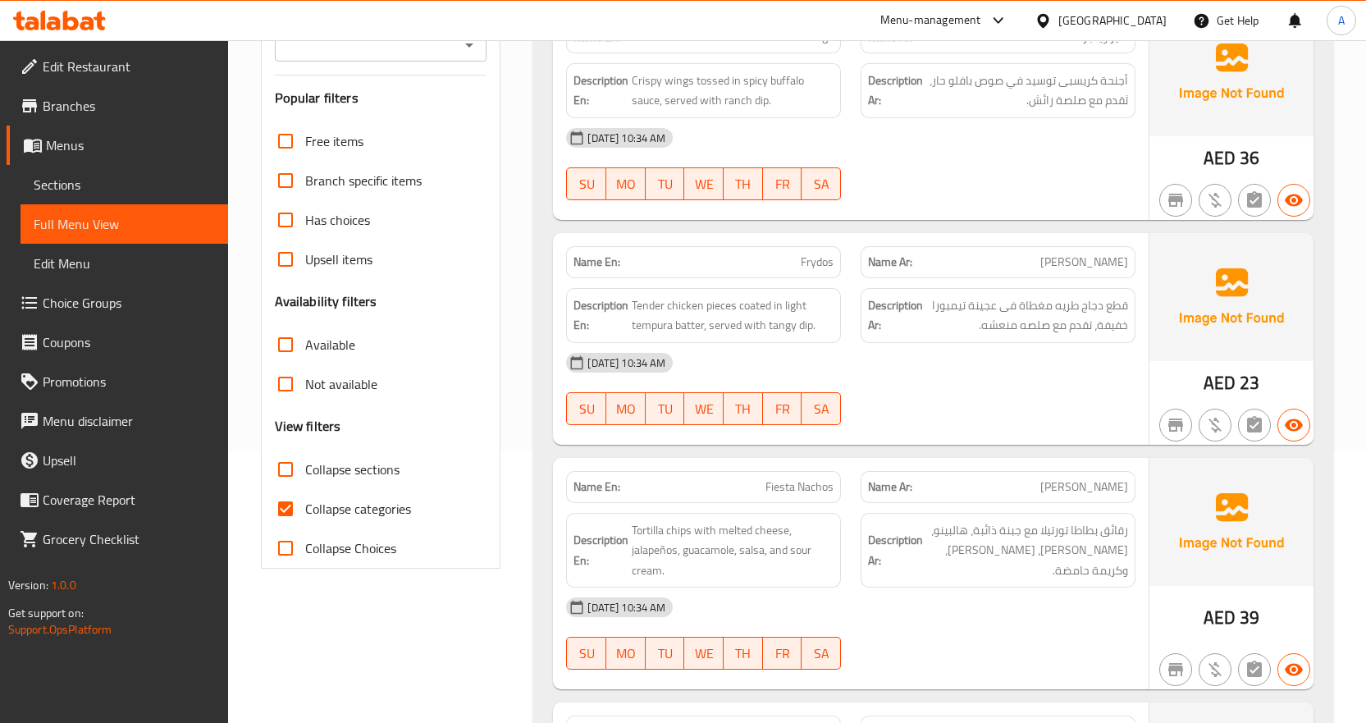
scroll to position [492, 0]
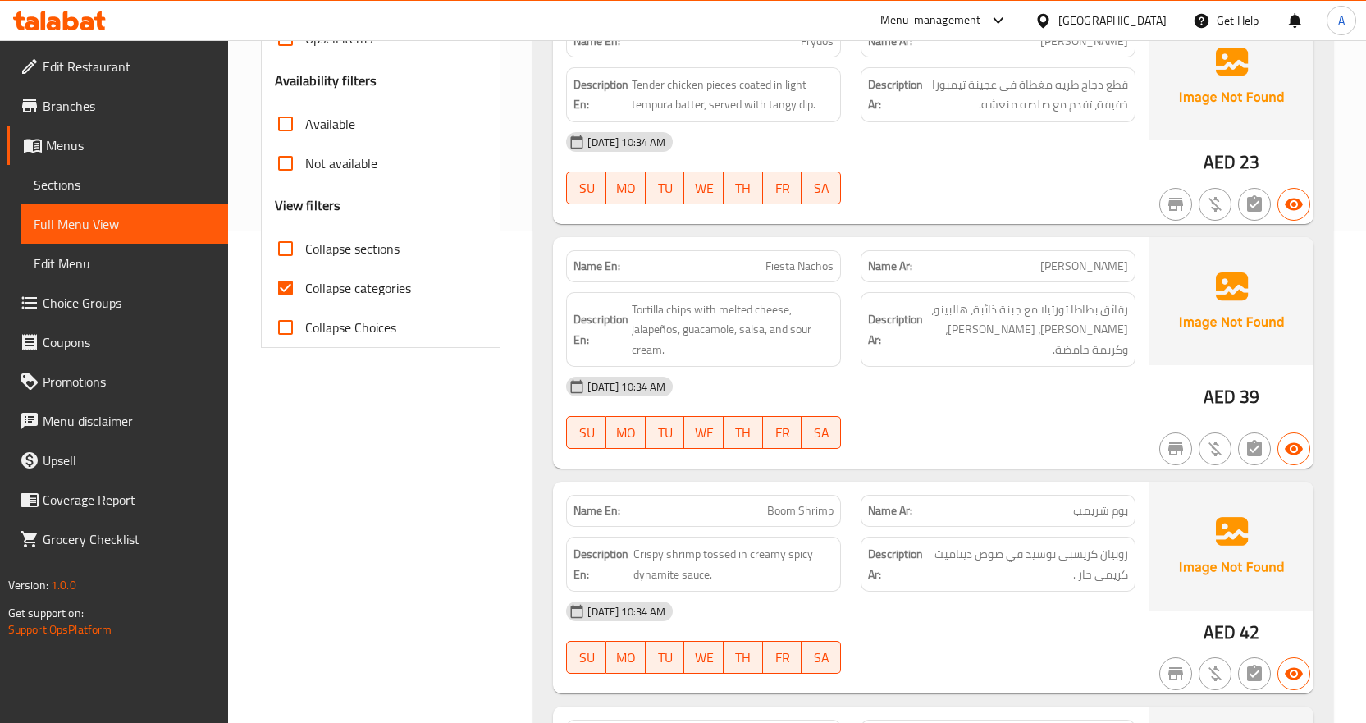
click at [358, 285] on span "Collapse categories" at bounding box center [358, 288] width 106 height 20
click at [305, 285] on input "Collapse categories" at bounding box center [285, 287] width 39 height 39
checkbox input "false"
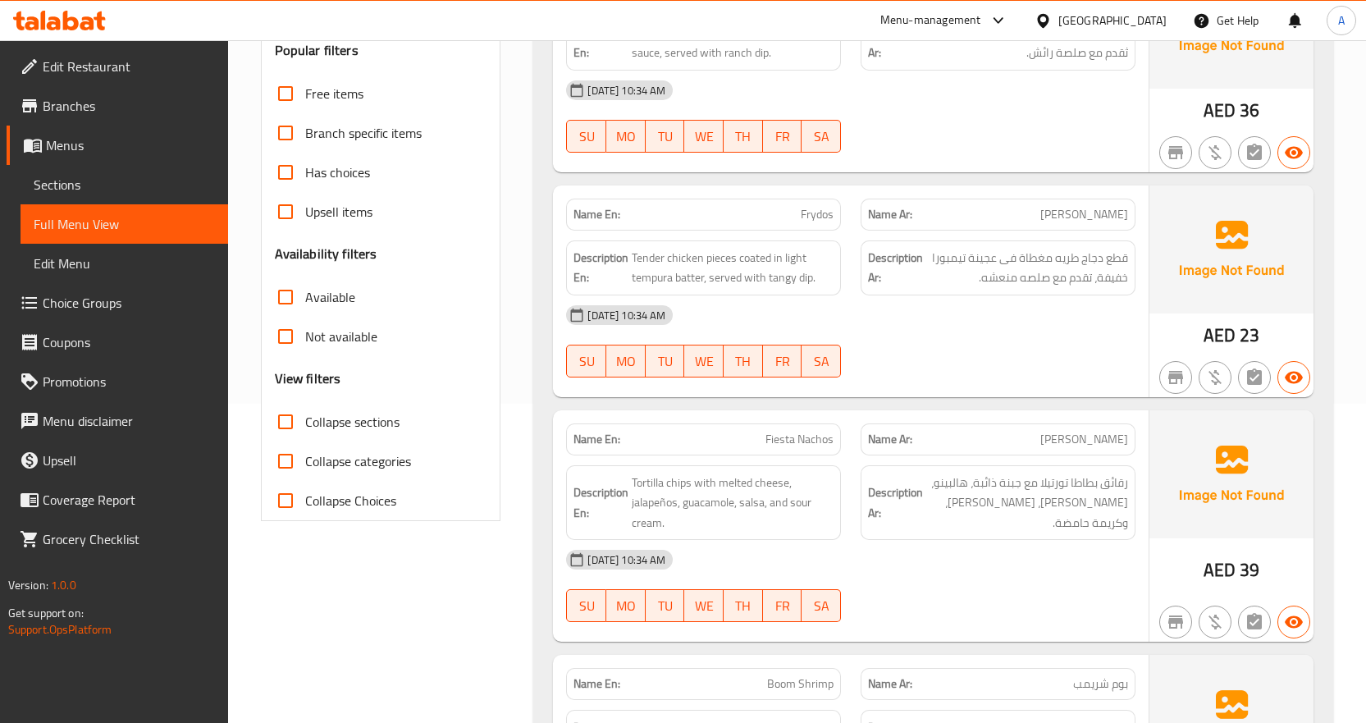
scroll to position [0, 0]
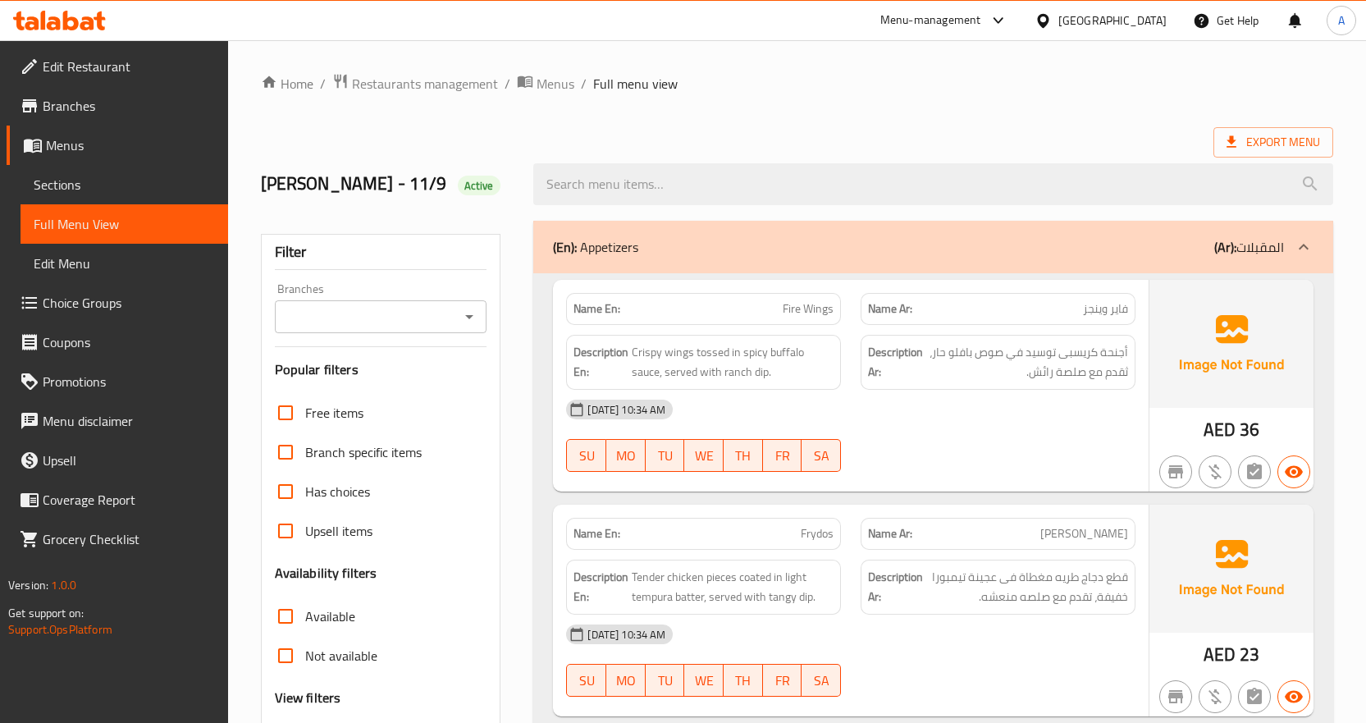
click at [95, 112] on span "Branches" at bounding box center [129, 106] width 172 height 20
